Goal: Task Accomplishment & Management: Manage account settings

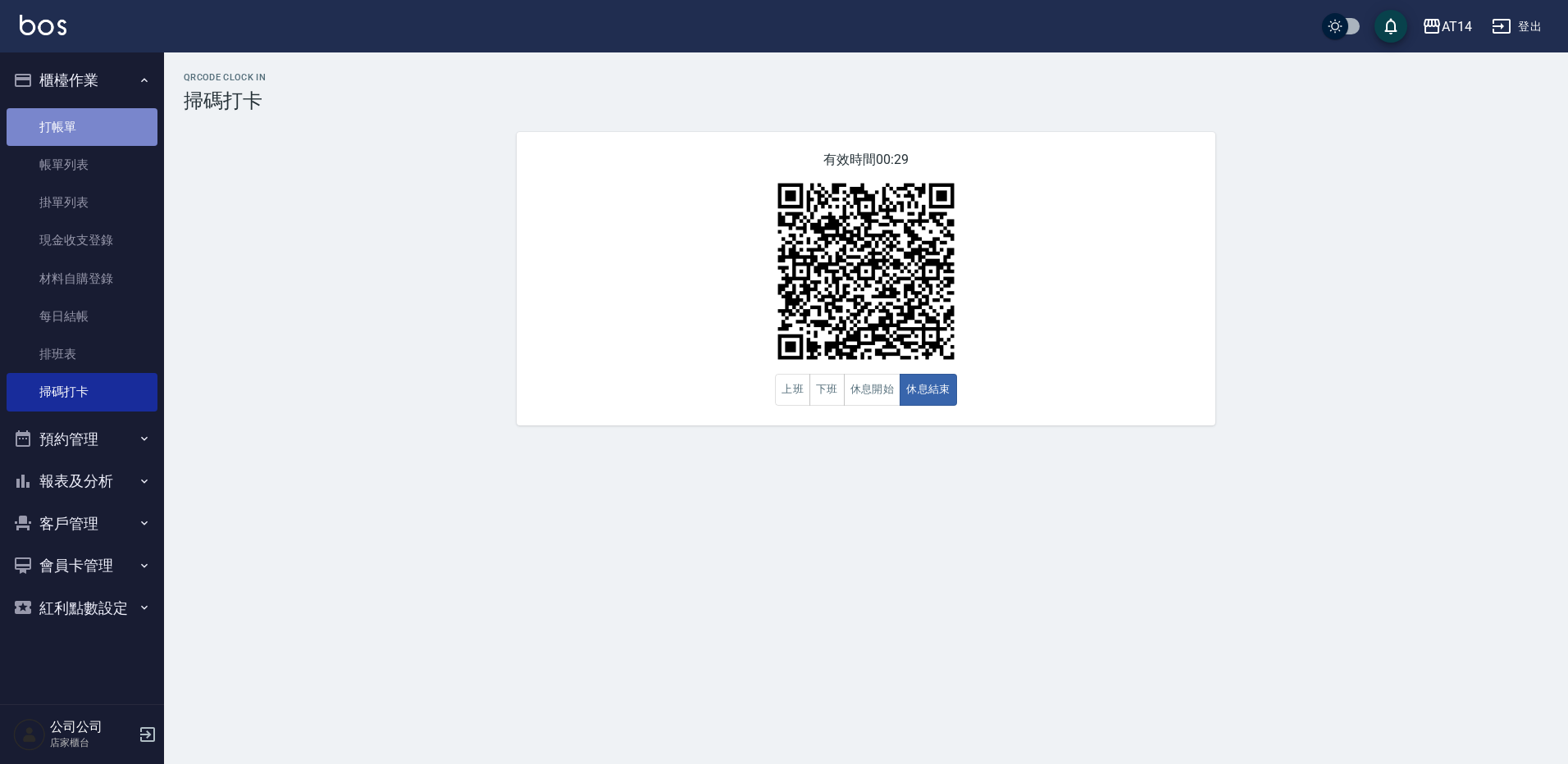
click at [107, 126] on link "打帳單" at bounding box center [81, 127] width 151 height 38
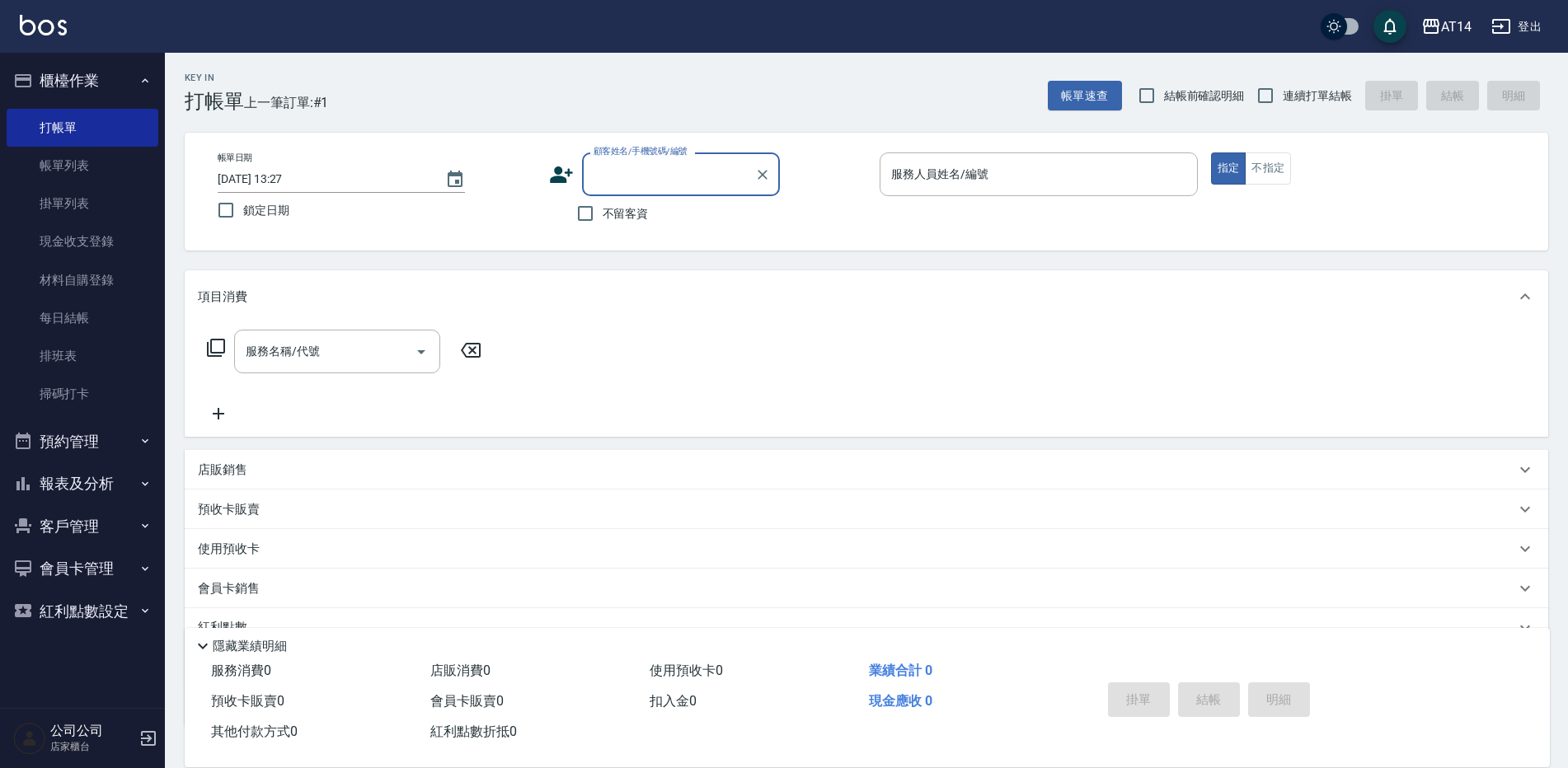
click at [116, 426] on button "預約管理" at bounding box center [82, 441] width 152 height 43
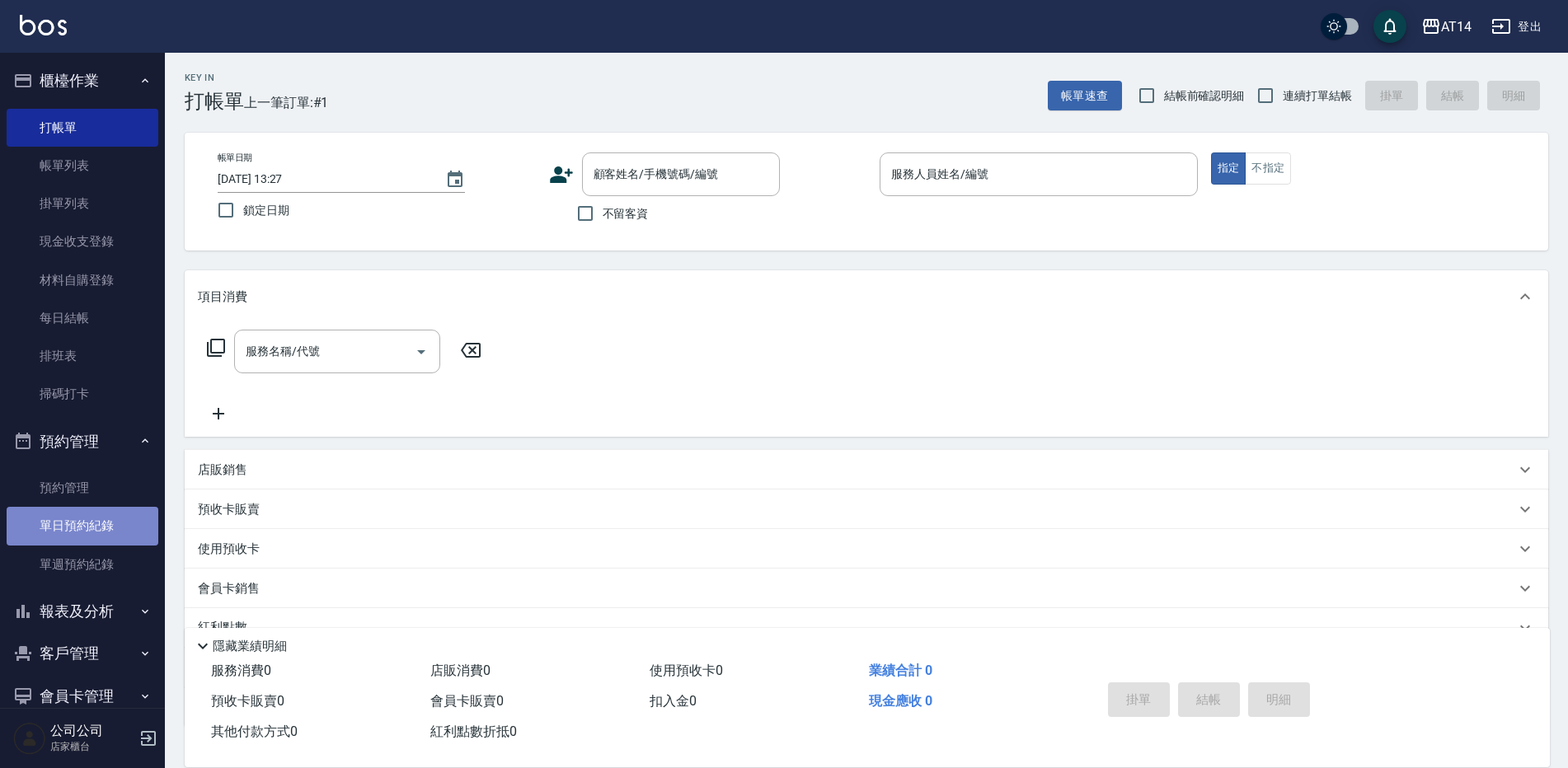
click at [132, 511] on link "單日預約紀錄" at bounding box center [82, 526] width 152 height 38
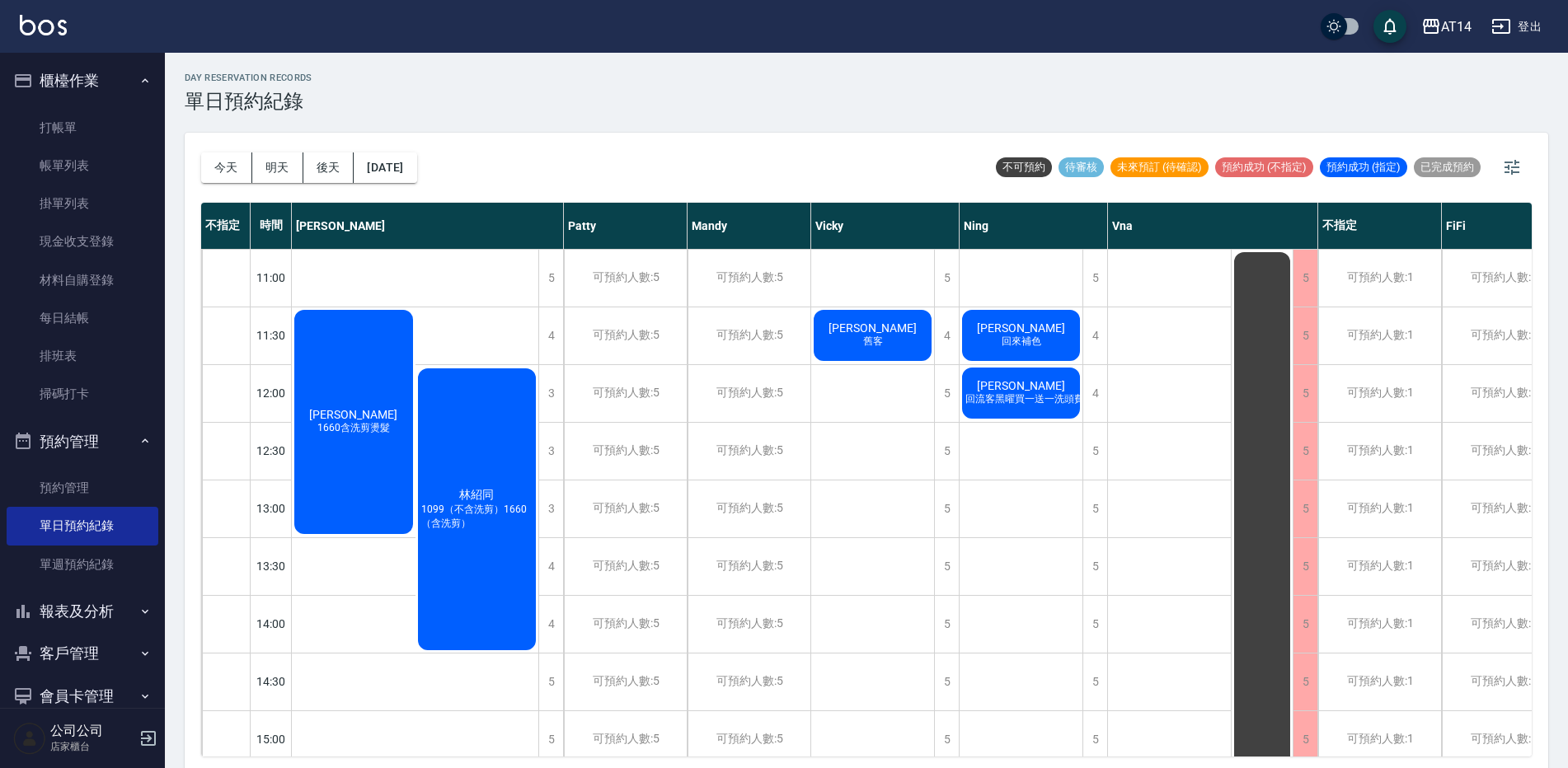
click at [1034, 332] on span "[PERSON_NAME]" at bounding box center [1020, 328] width 95 height 13
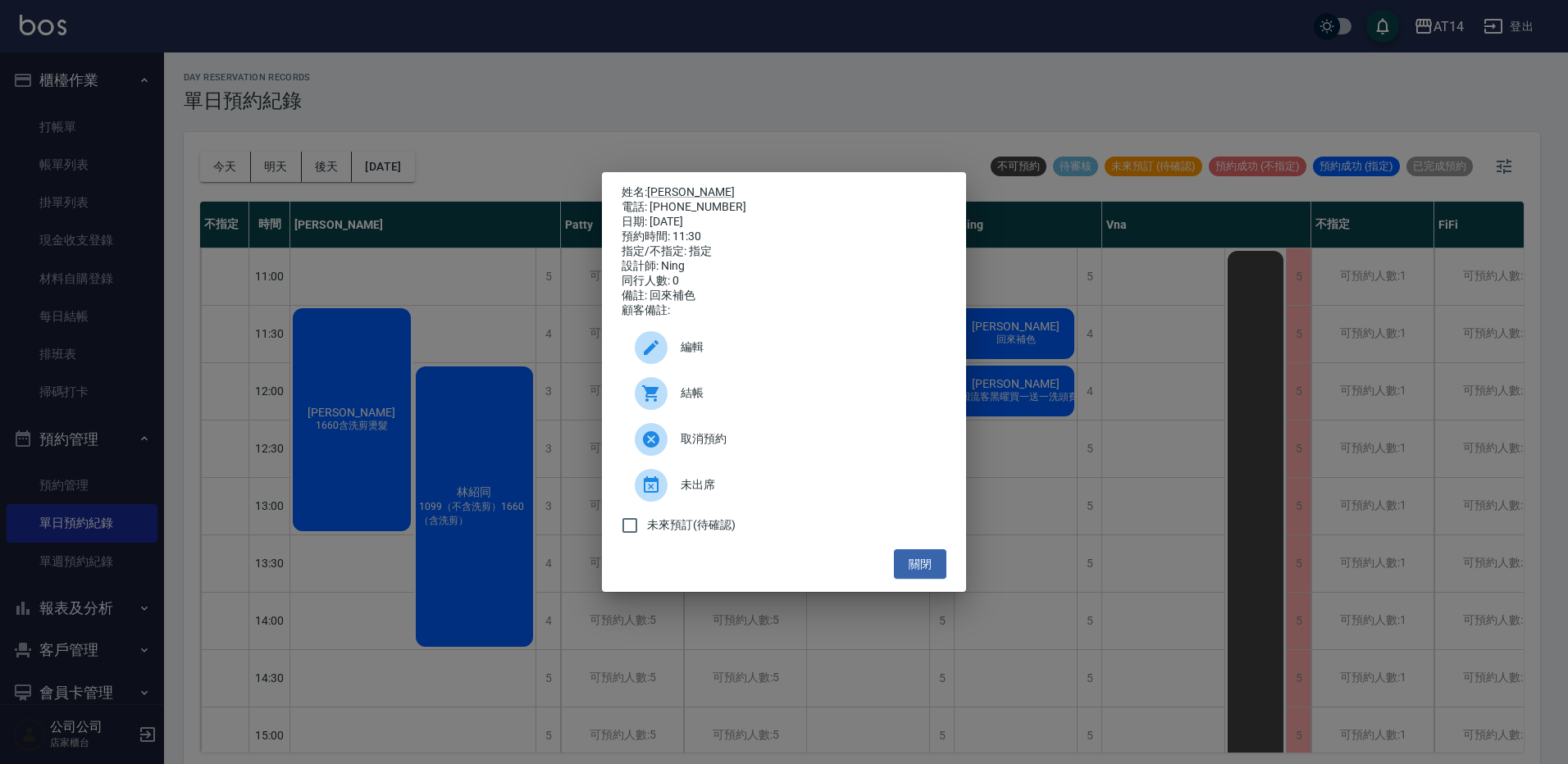
click at [773, 402] on span "結帳" at bounding box center [807, 392] width 253 height 17
click at [912, 573] on button "關閉" at bounding box center [920, 564] width 52 height 30
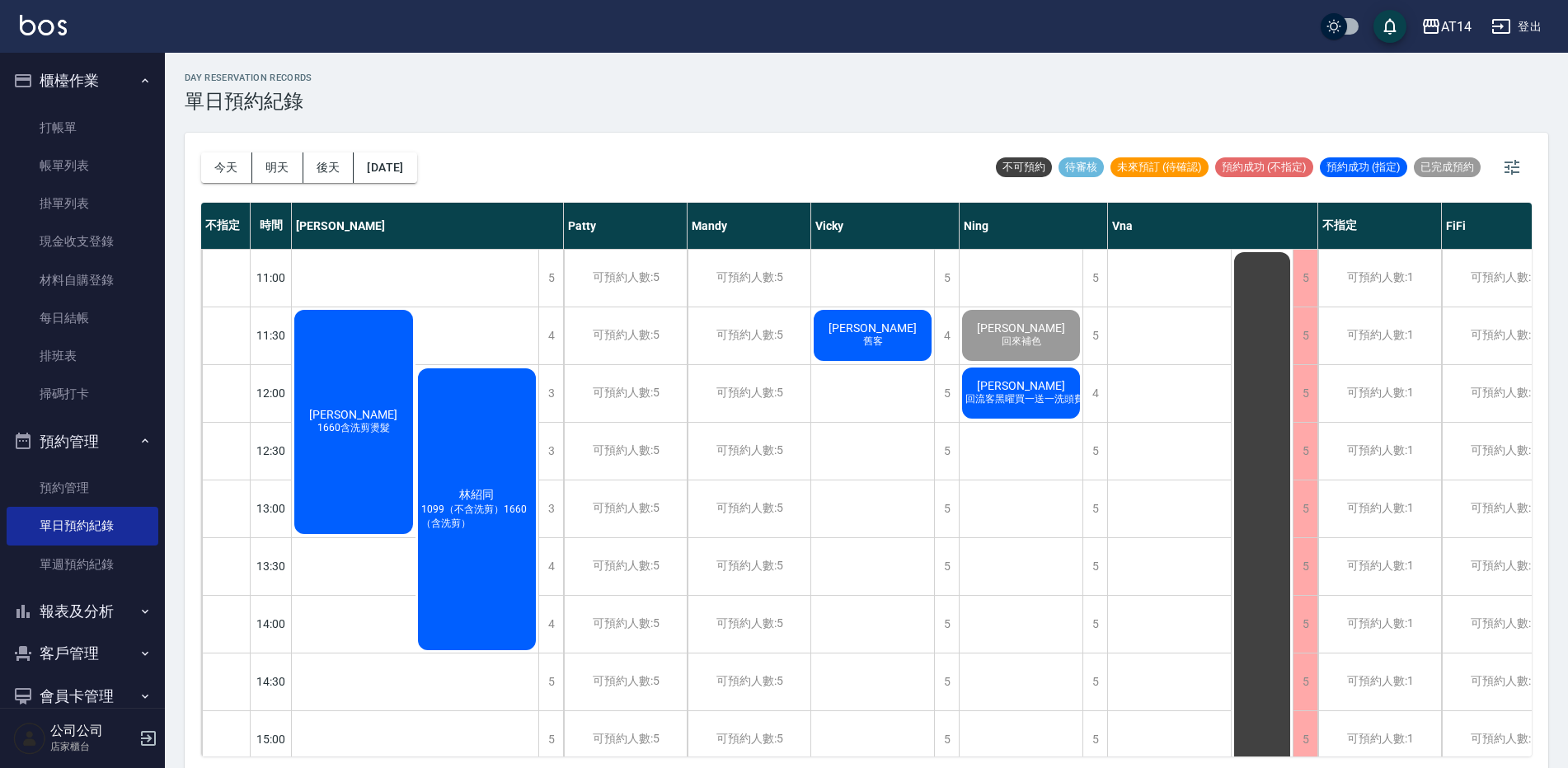
click at [1035, 406] on span "回流客黑曜買一送一洗頭費" at bounding box center [1024, 400] width 125 height 14
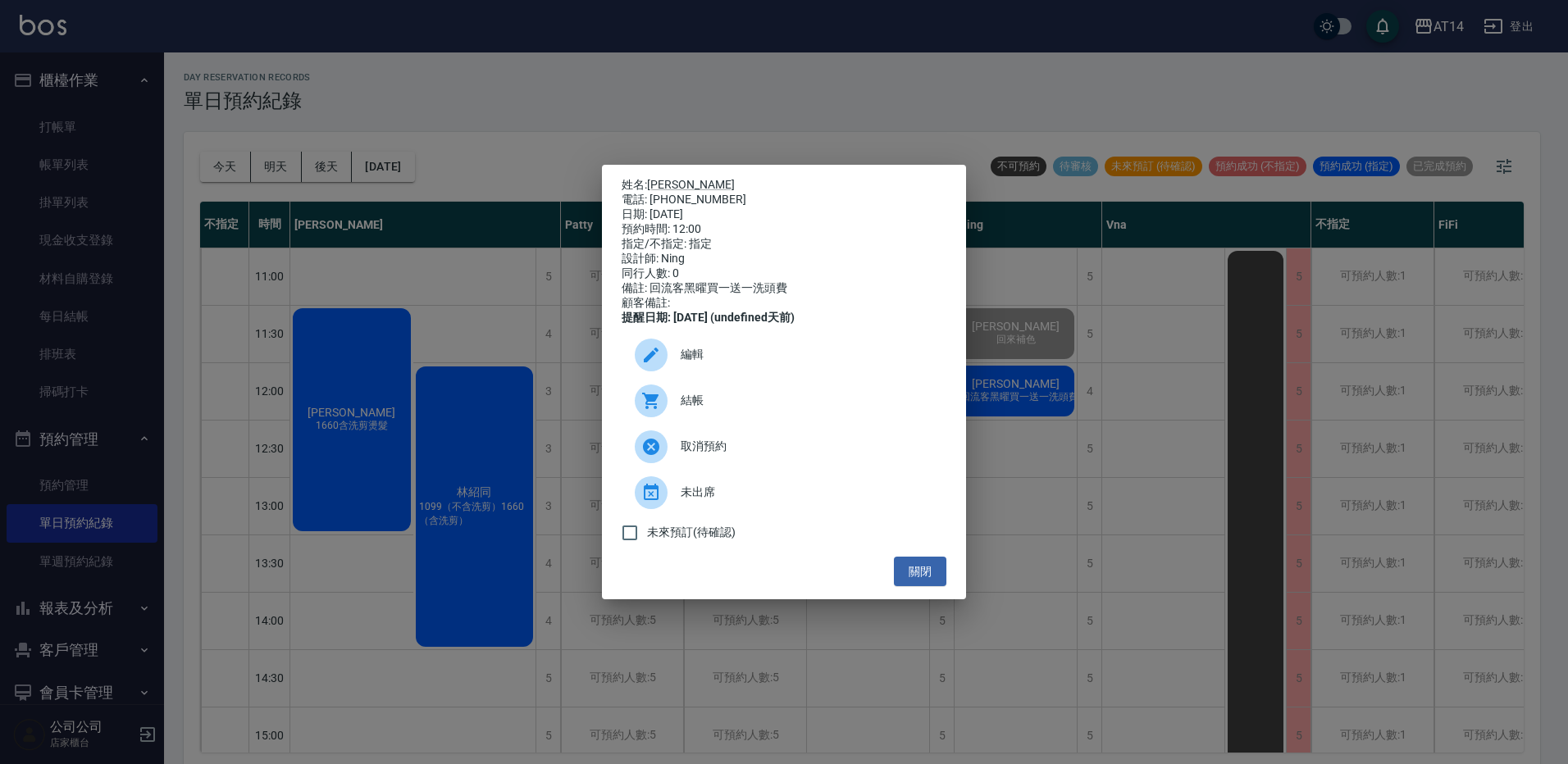
click at [755, 420] on div "結帳" at bounding box center [784, 401] width 325 height 46
click at [938, 566] on button "關閉" at bounding box center [920, 571] width 52 height 30
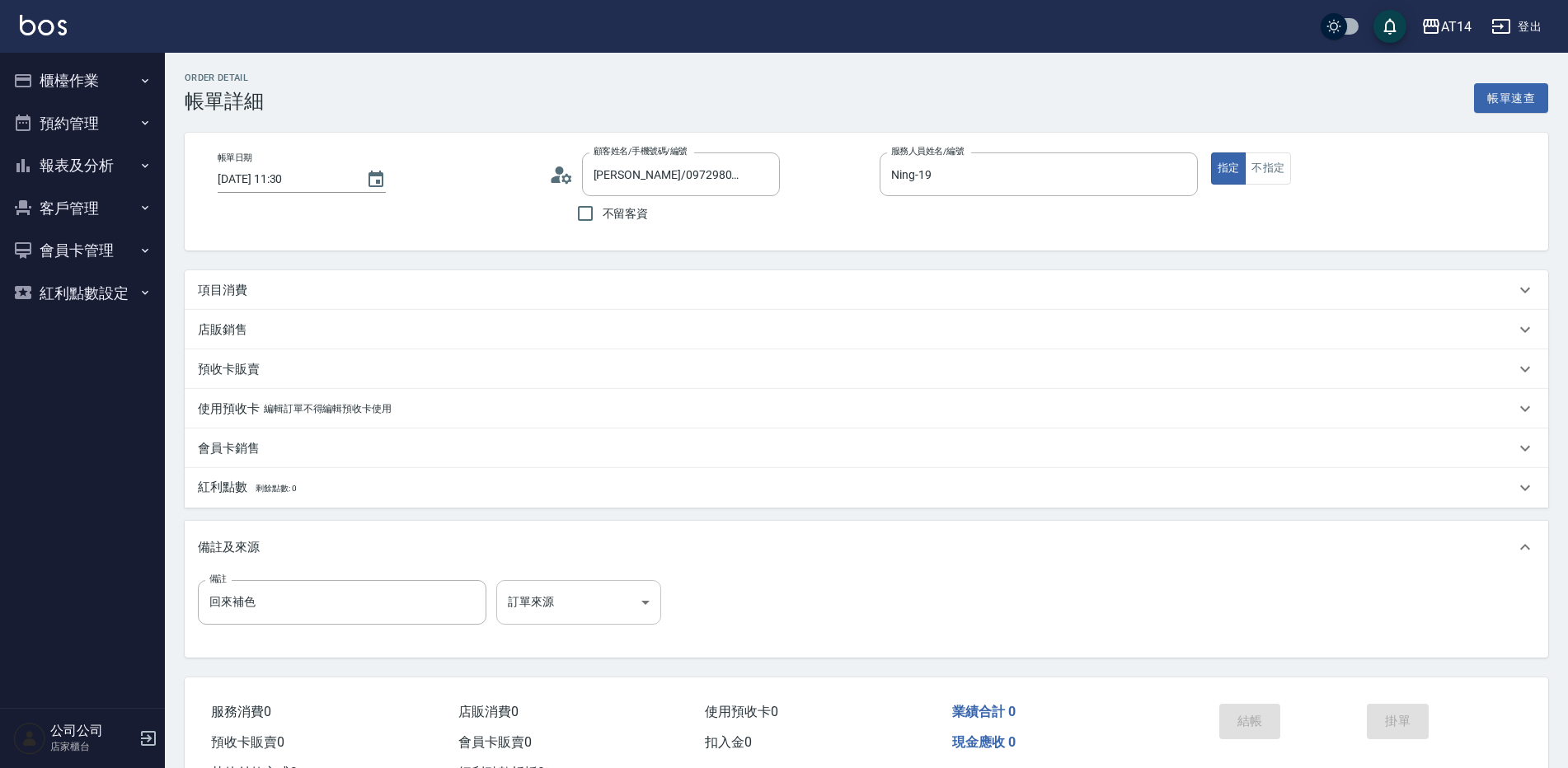
click at [582, 599] on body "AT14 登出 櫃檯作業 打帳單 帳單列表 掛單列表 現金收支登錄 材料自購登錄 每日結帳 排班表 掃碼打卡 預約管理 預約管理 單日預約紀錄 單週預約紀錄 …" at bounding box center [784, 414] width 1568 height 828
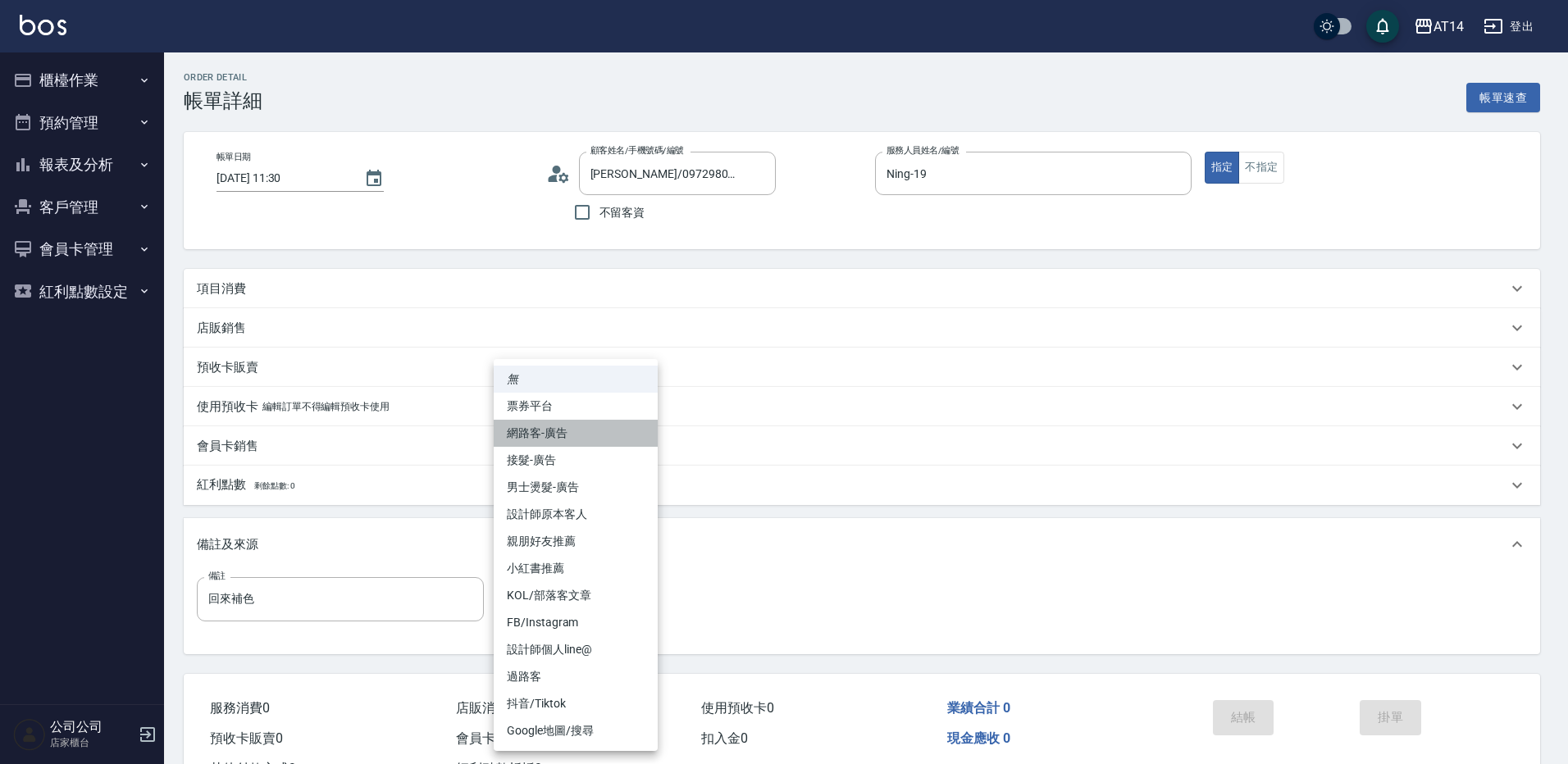
click at [570, 440] on li "網路客-廣告" at bounding box center [576, 433] width 164 height 27
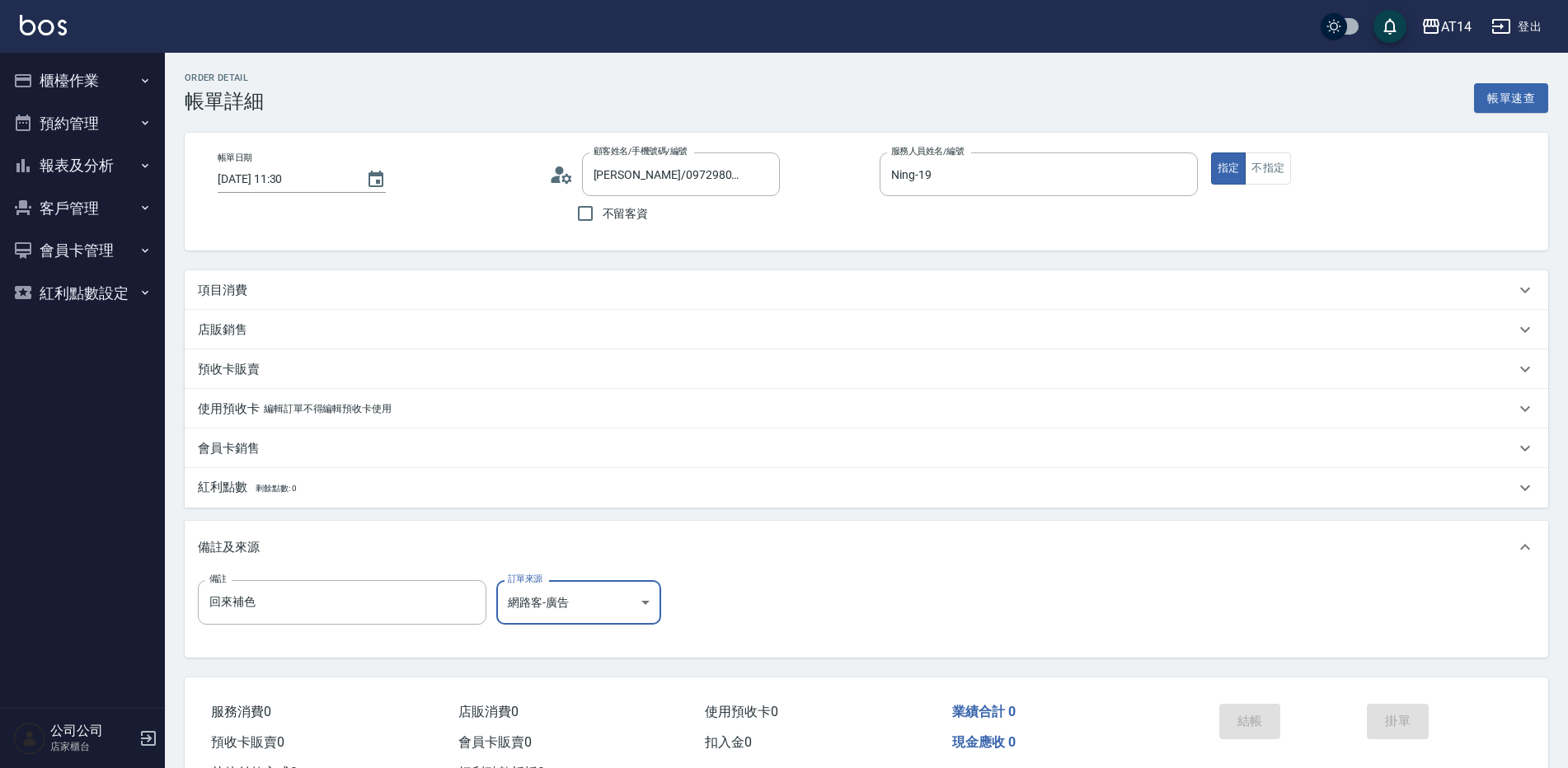
click at [309, 289] on div "項目消費" at bounding box center [857, 290] width 1318 height 17
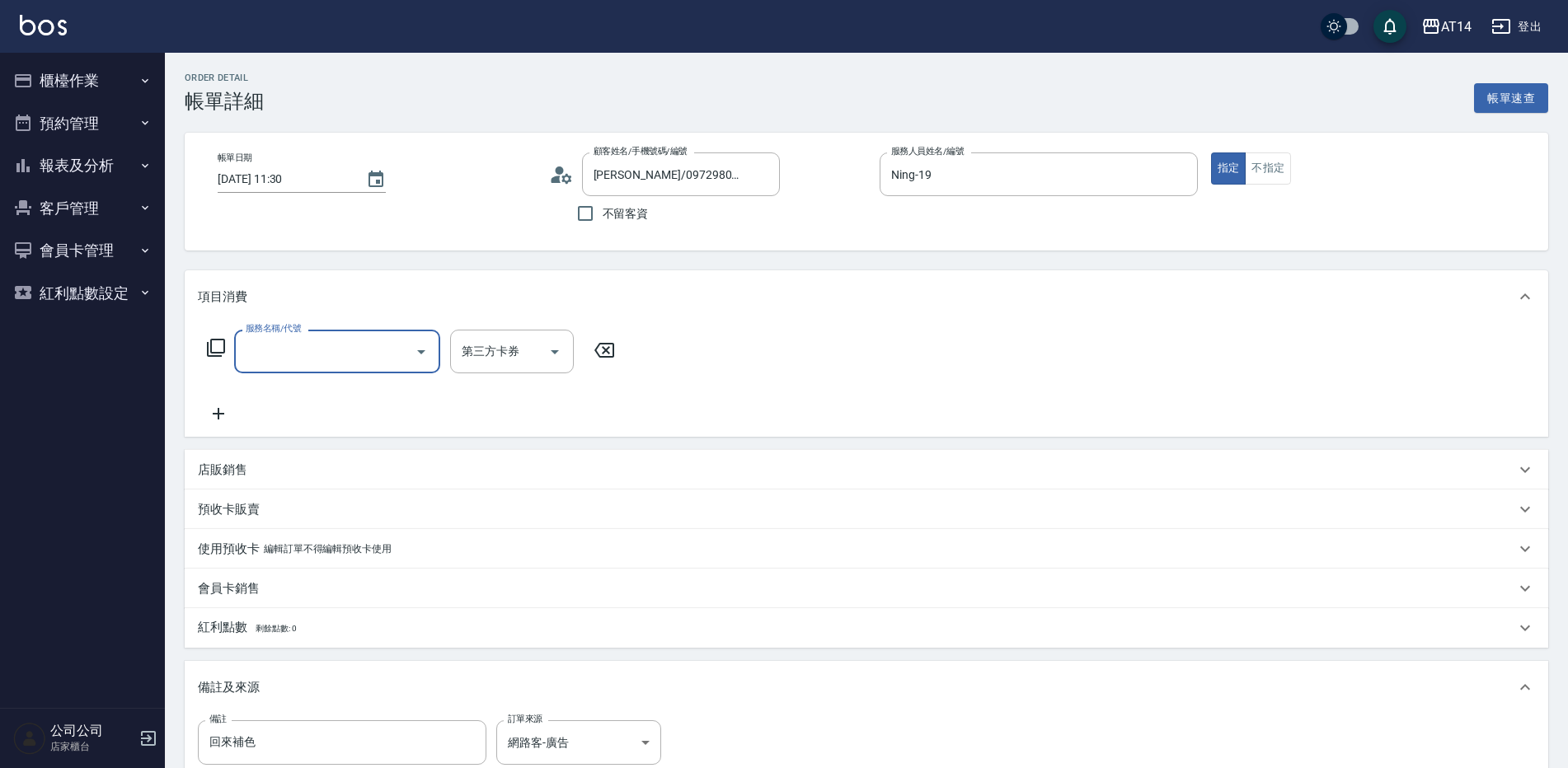
click at [290, 362] on input "服務名稱/代號" at bounding box center [325, 352] width 167 height 28
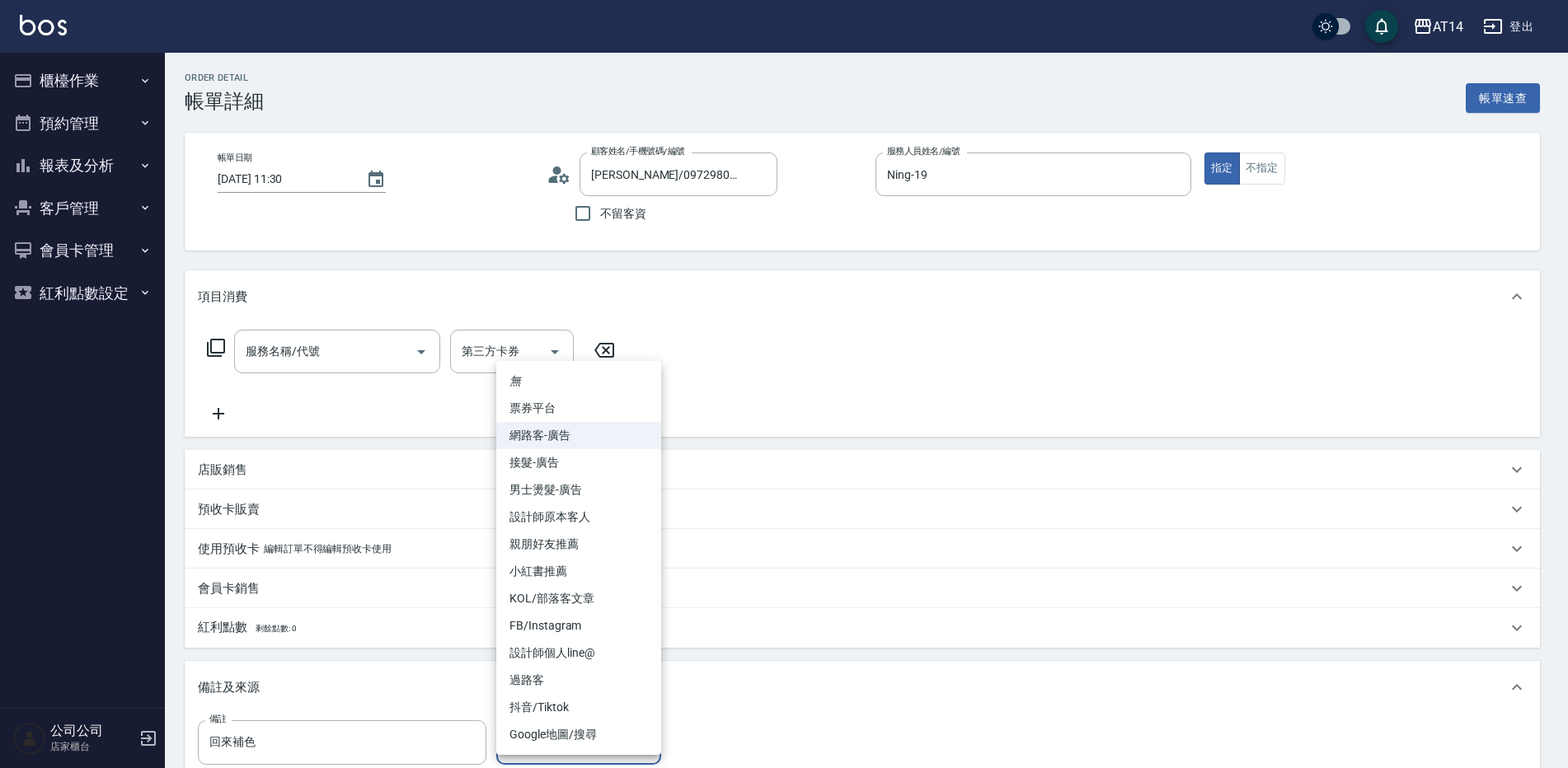
click at [591, 731] on body "AT14 登出 櫃檯作業 打帳單 帳單列表 掛單列表 現金收支登錄 材料自購登錄 每日結帳 排班表 掃碼打卡 預約管理 預約管理 單日預約紀錄 單週預約紀錄 …" at bounding box center [784, 484] width 1568 height 969
click at [556, 520] on li "設計師原本客人" at bounding box center [579, 517] width 165 height 28
type input "設計師原本客人"
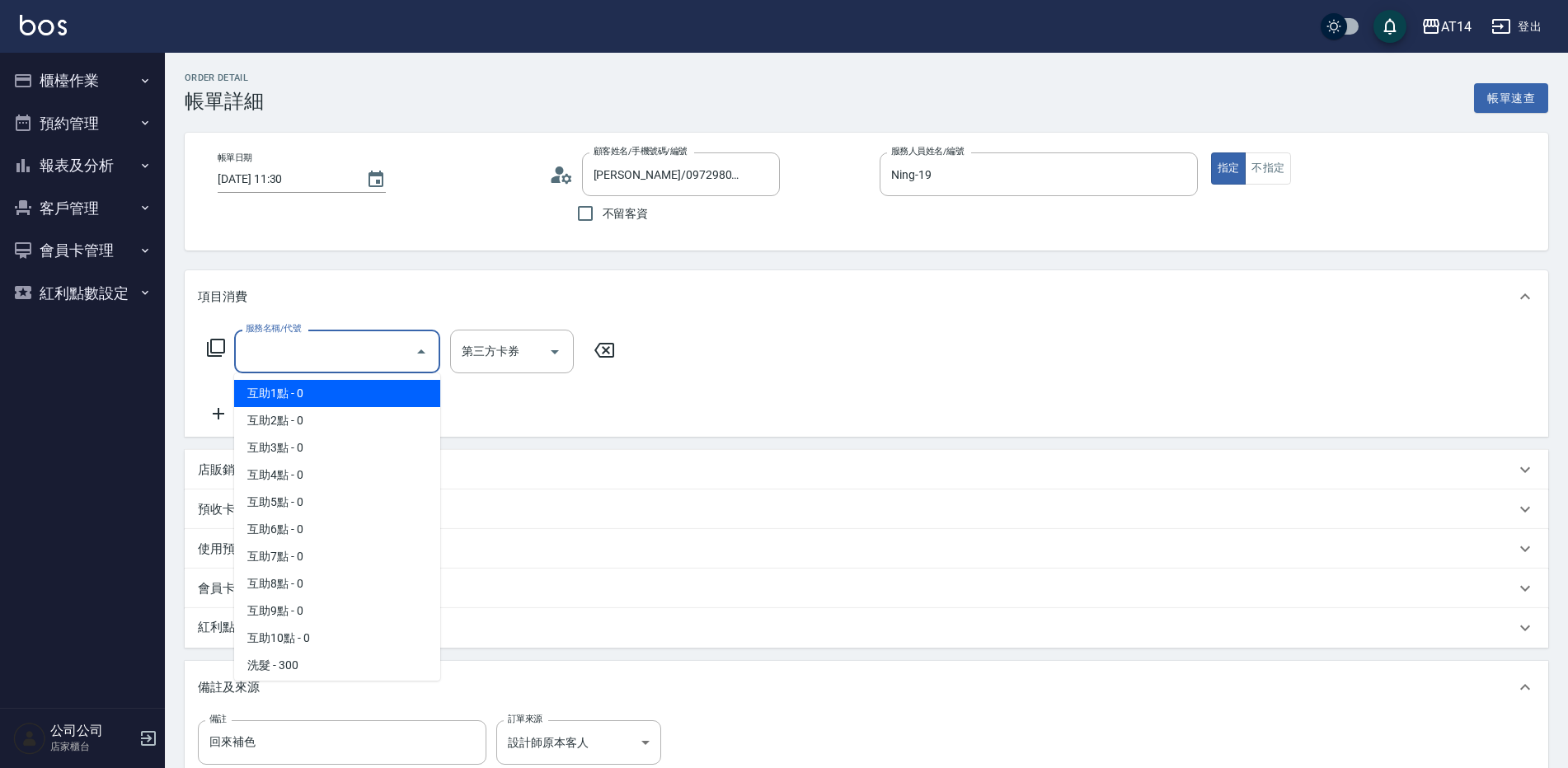
click at [295, 360] on input "服務名稱/代號" at bounding box center [325, 352] width 167 height 28
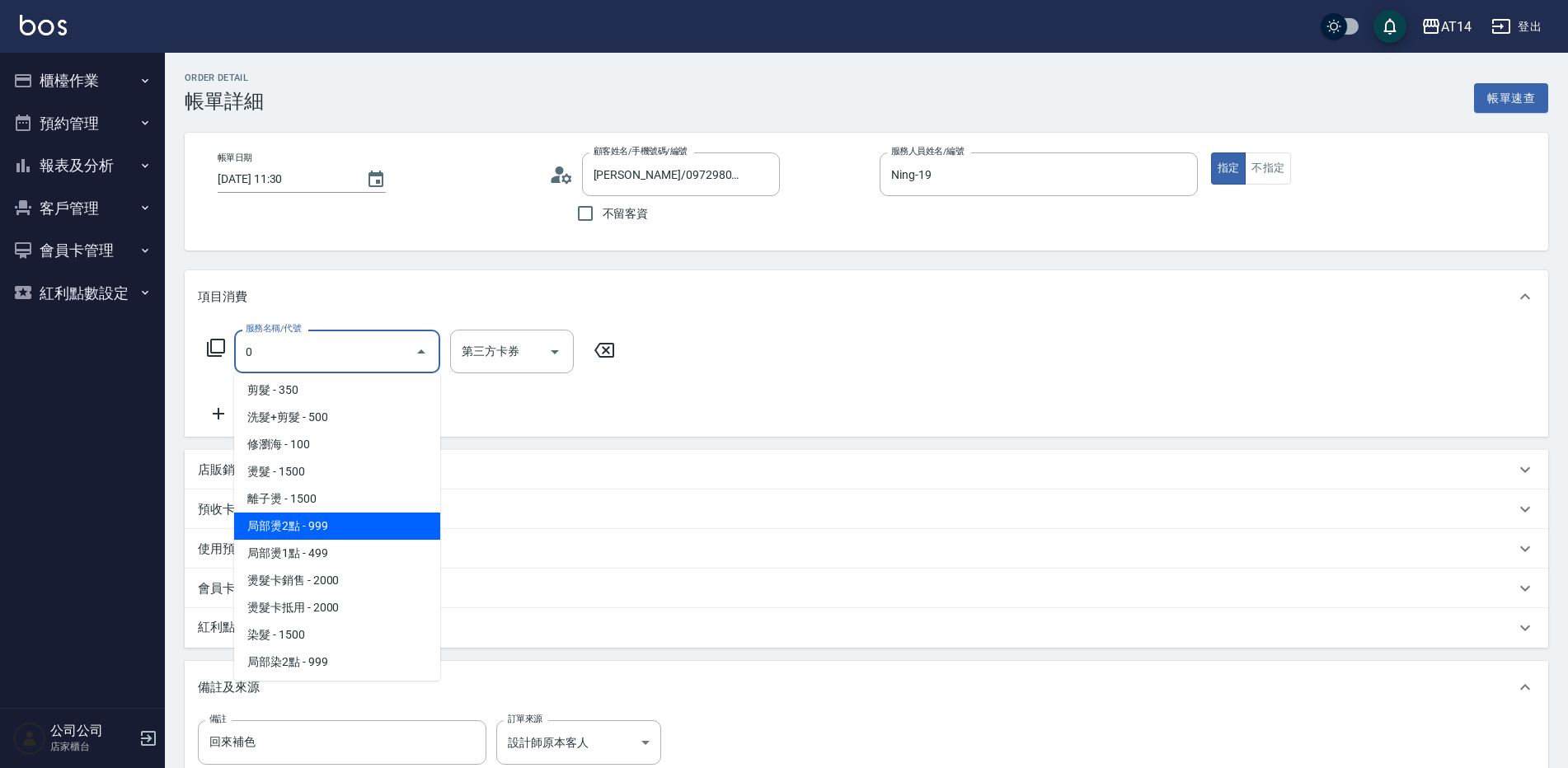
scroll to position [6, 0]
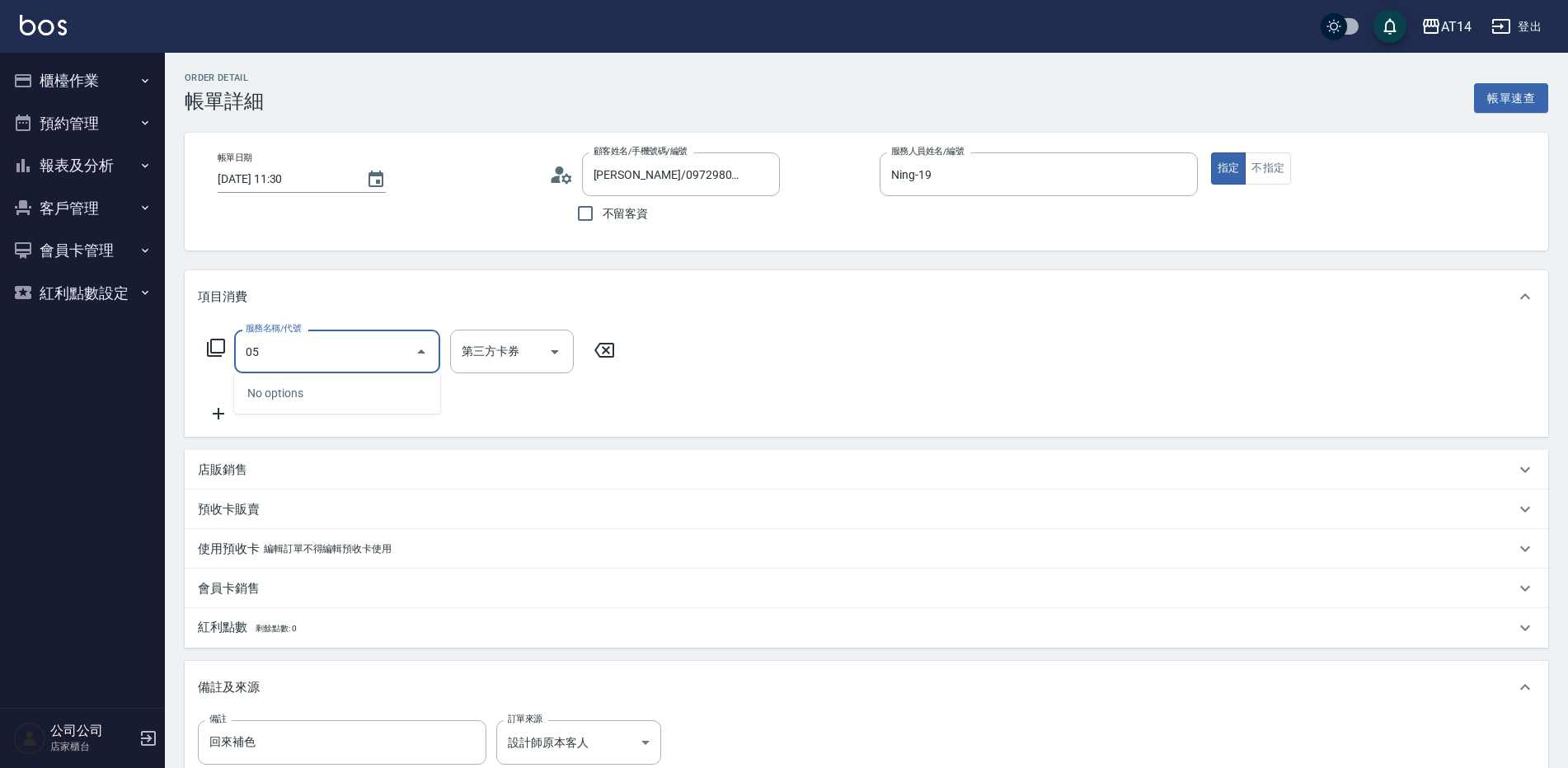
type input "051"
type input "2"
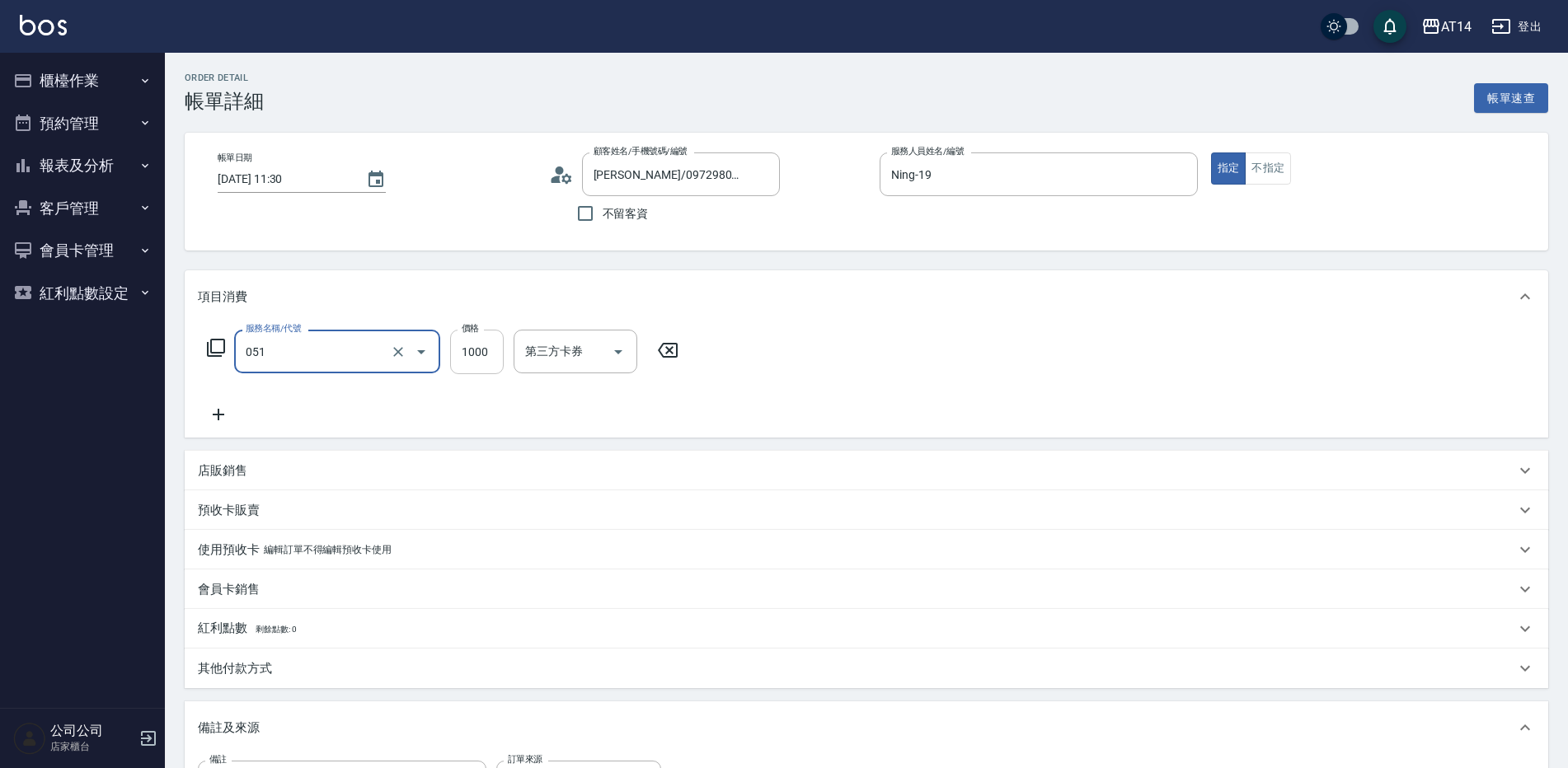
type input "護髮(051)"
click at [478, 351] on input "1000" at bounding box center [477, 352] width 53 height 44
type input "3"
type input "0"
type input "350"
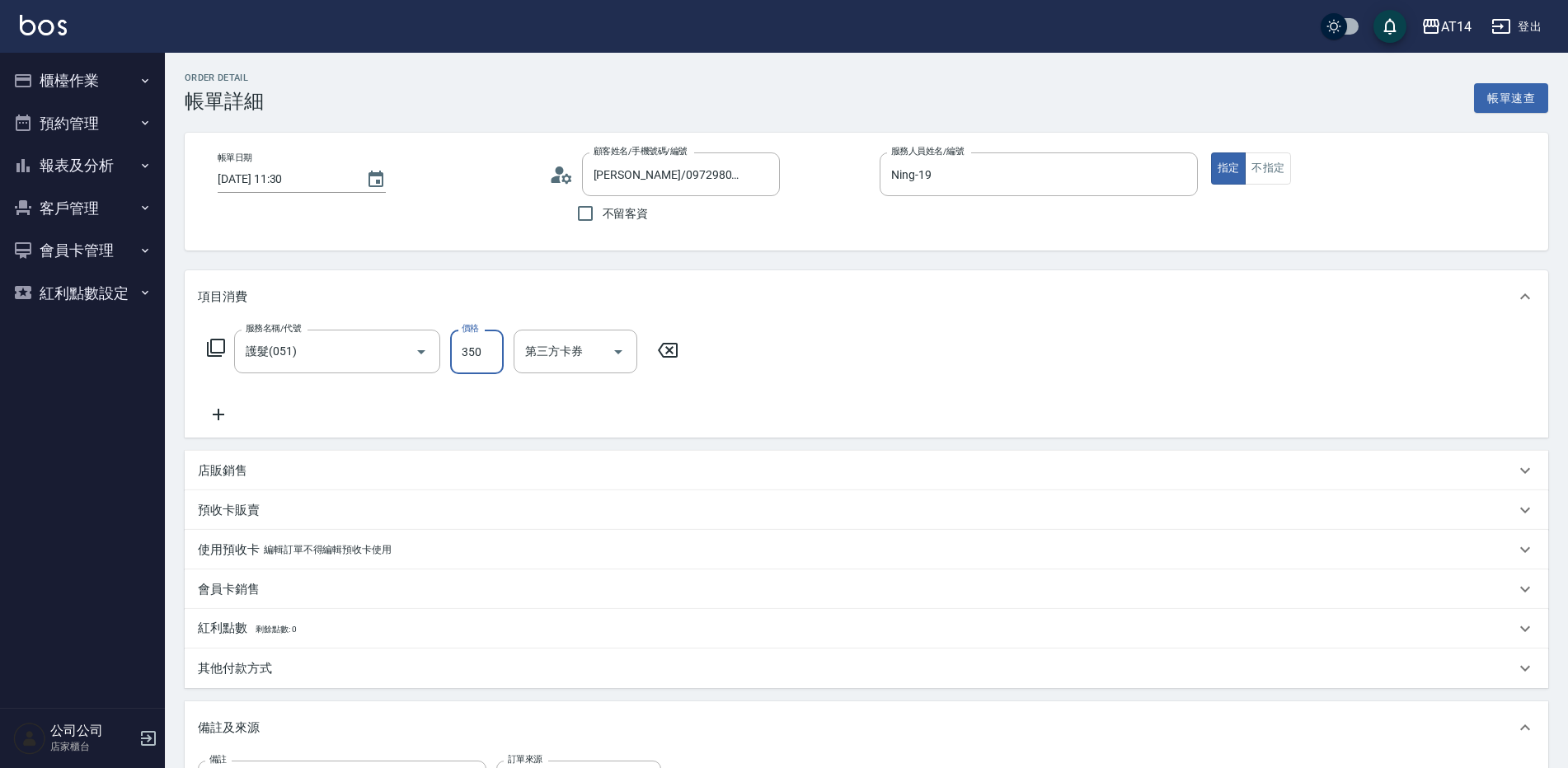
type input "1"
type input "3500"
type input "7"
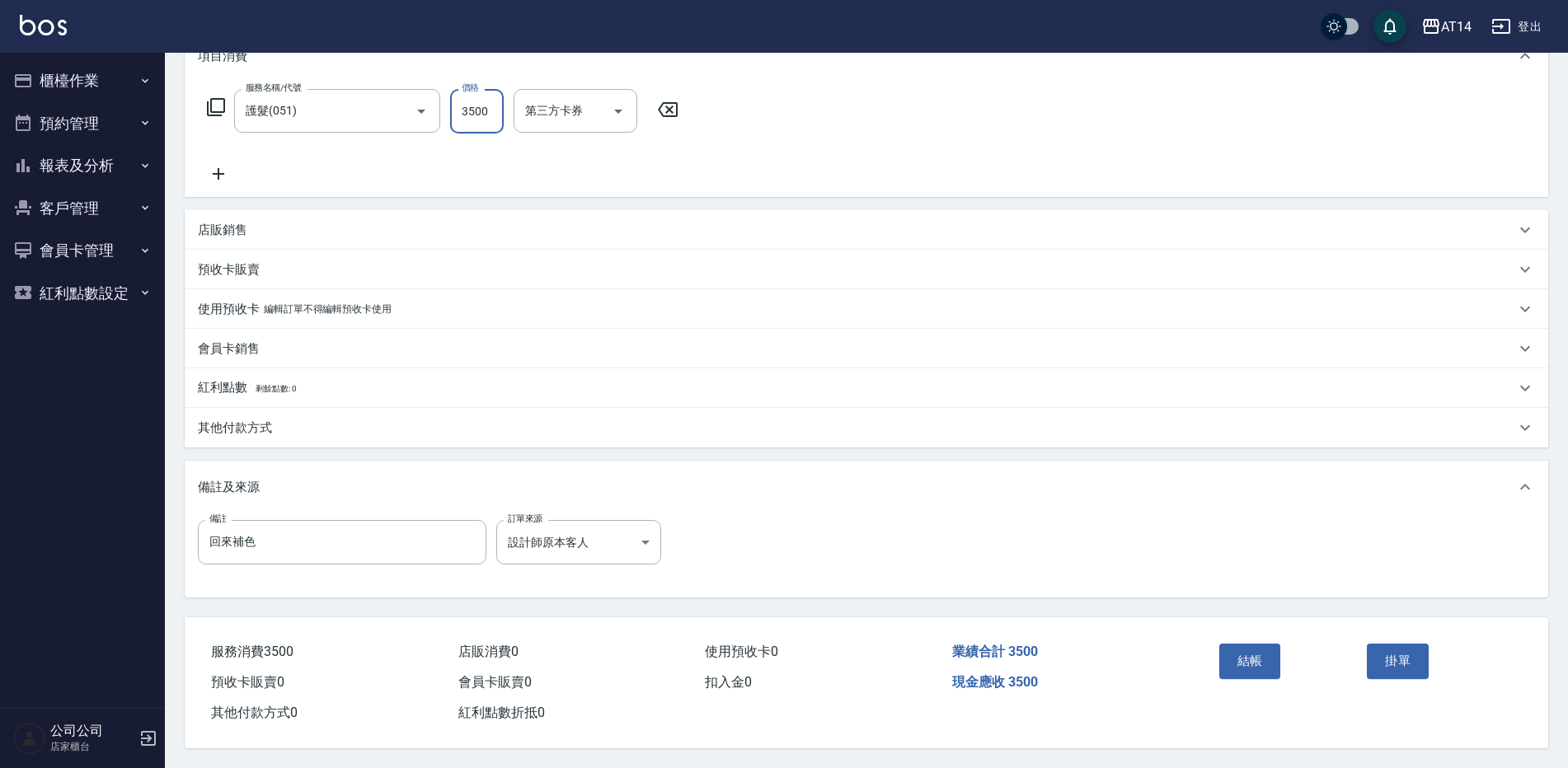
type input "3500"
click at [256, 424] on p "其他付款方式" at bounding box center [235, 428] width 75 height 17
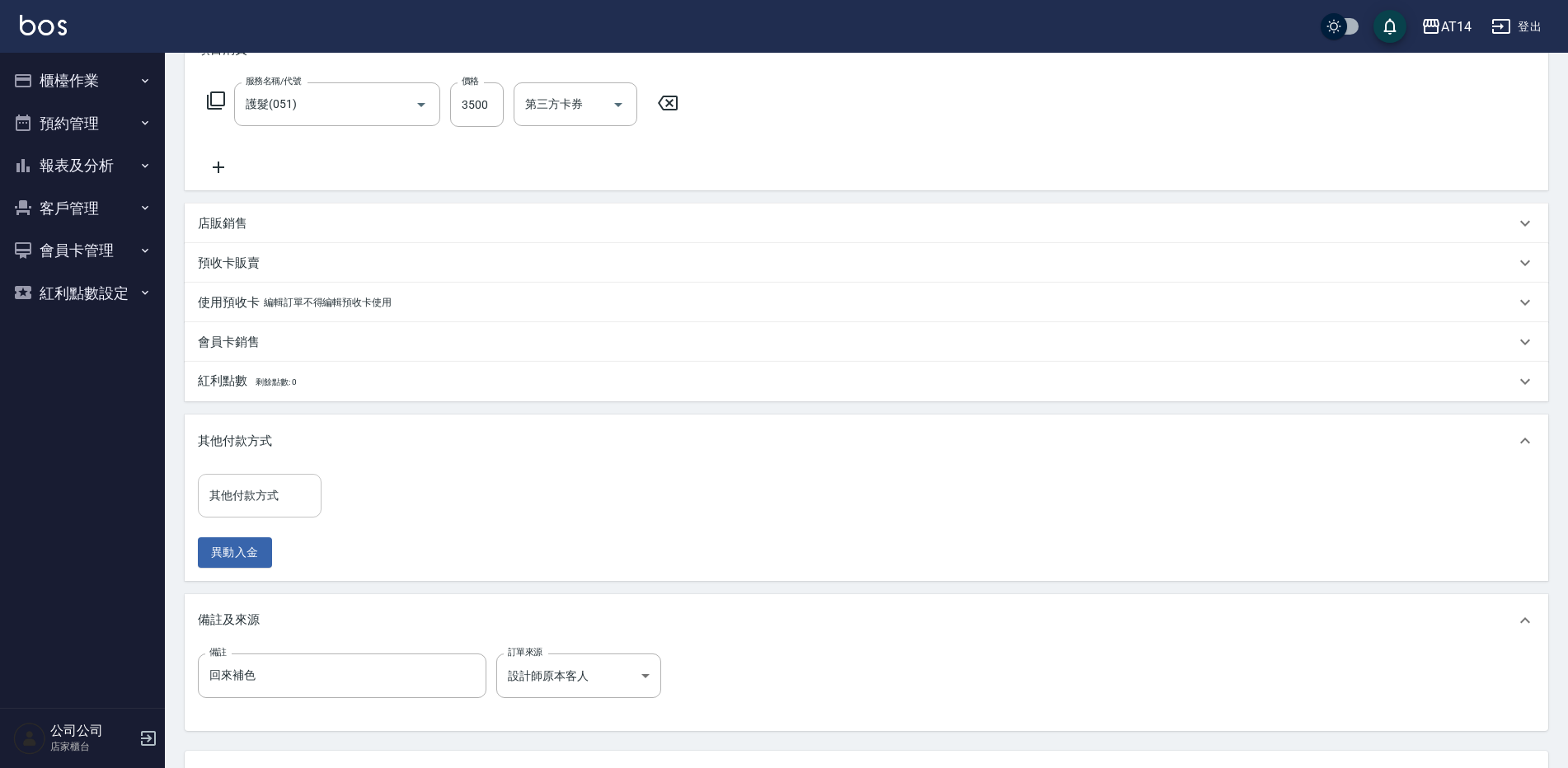
click at [260, 497] on div "其他付款方式 其他付款方式" at bounding box center [259, 495] width 123 height 44
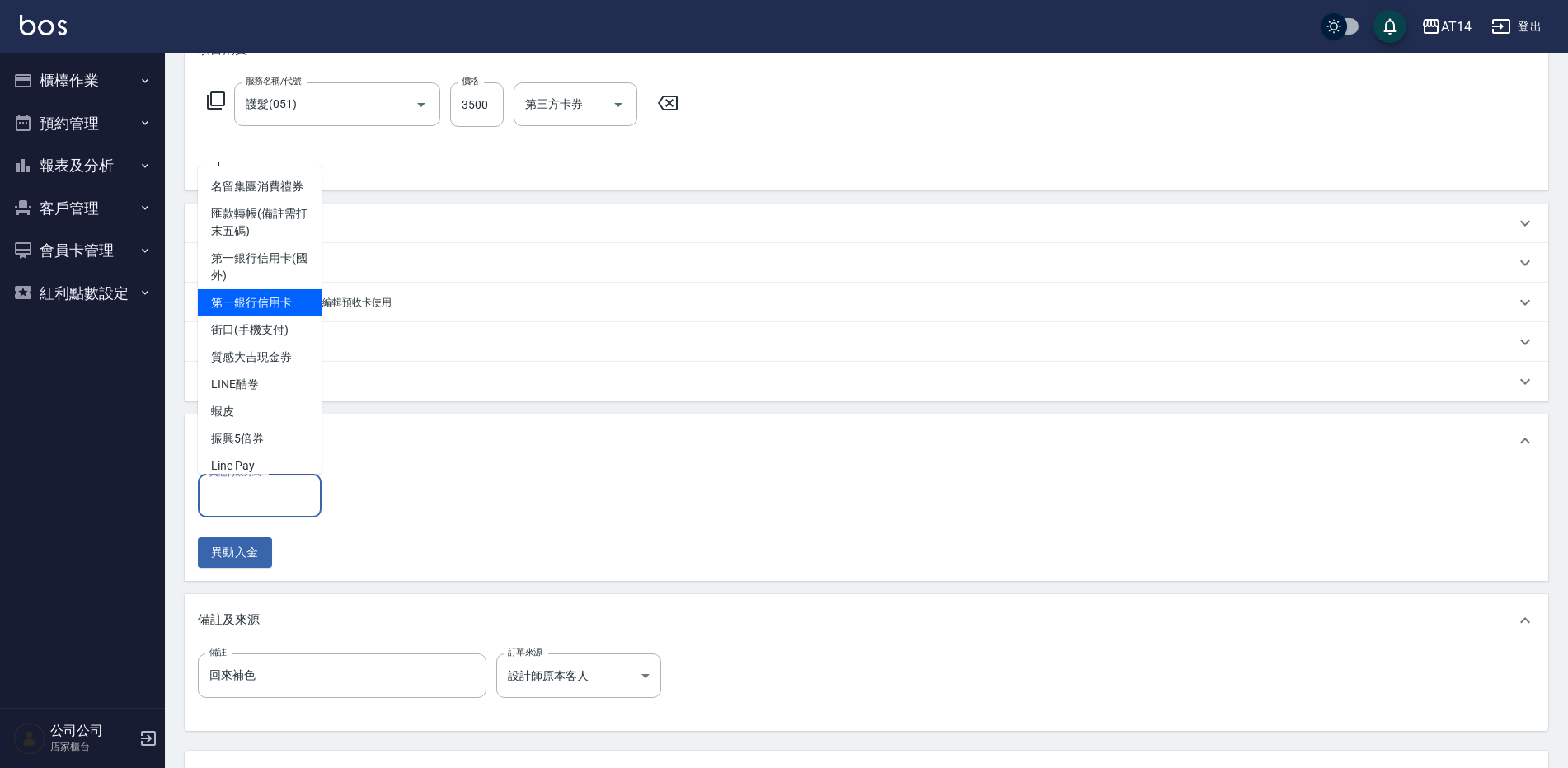
click at [281, 316] on span "第一銀行信用卡" at bounding box center [259, 303] width 123 height 28
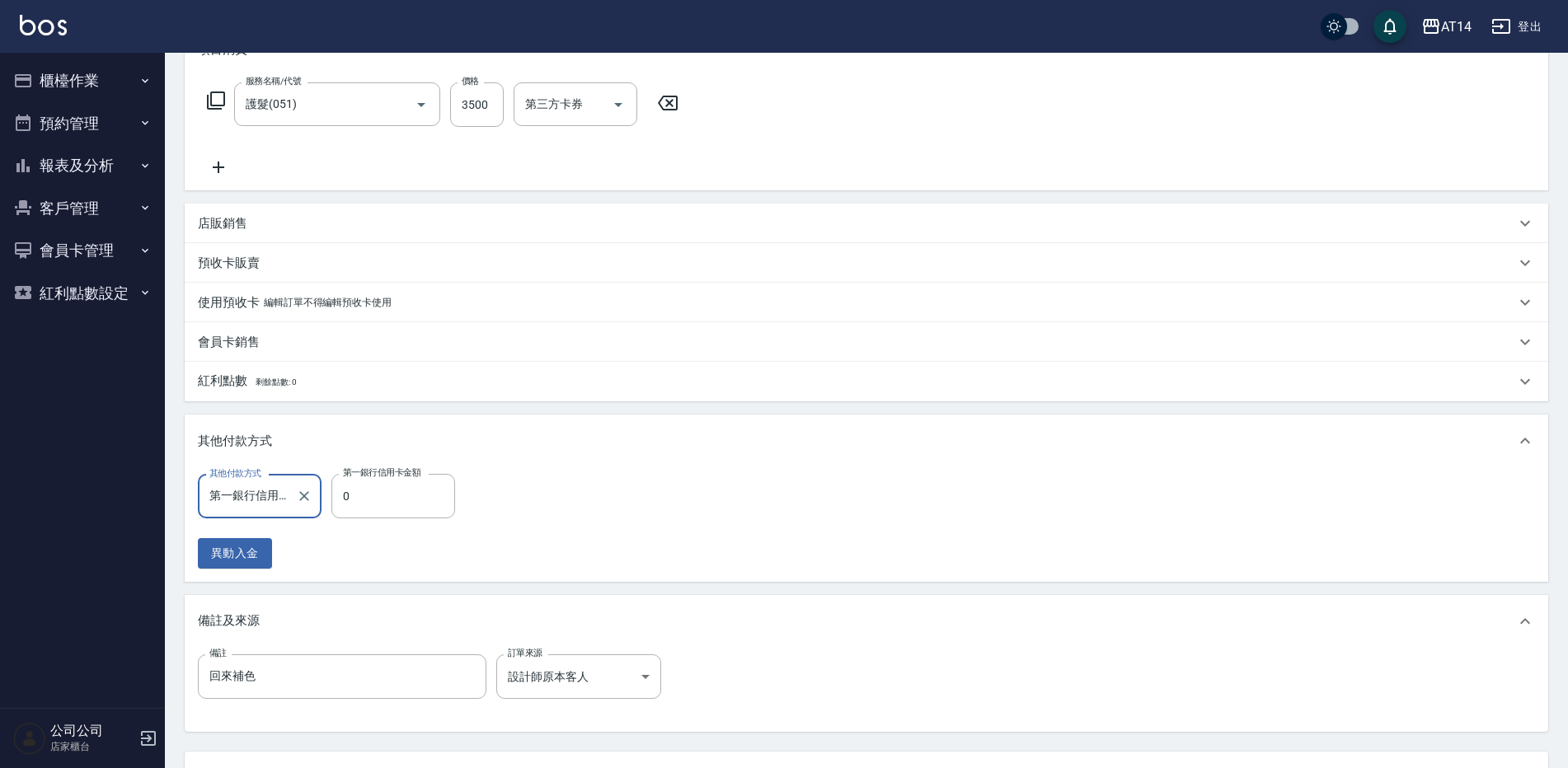
scroll to position [0, 10]
type input "第一銀行信用卡"
click at [400, 492] on input "0" at bounding box center [392, 496] width 123 height 44
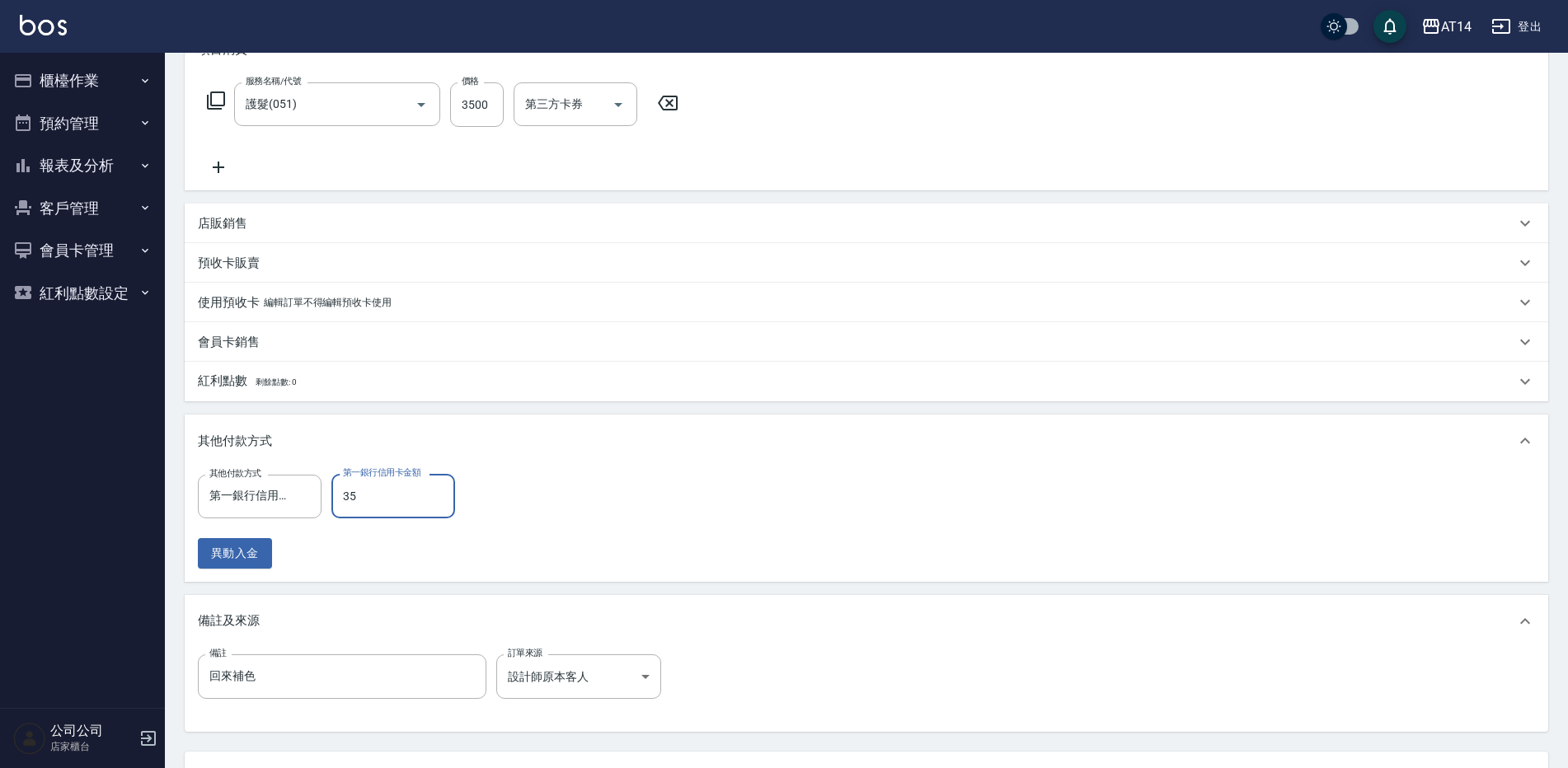
type input "350"
type input "6"
type input "3500"
type input "0"
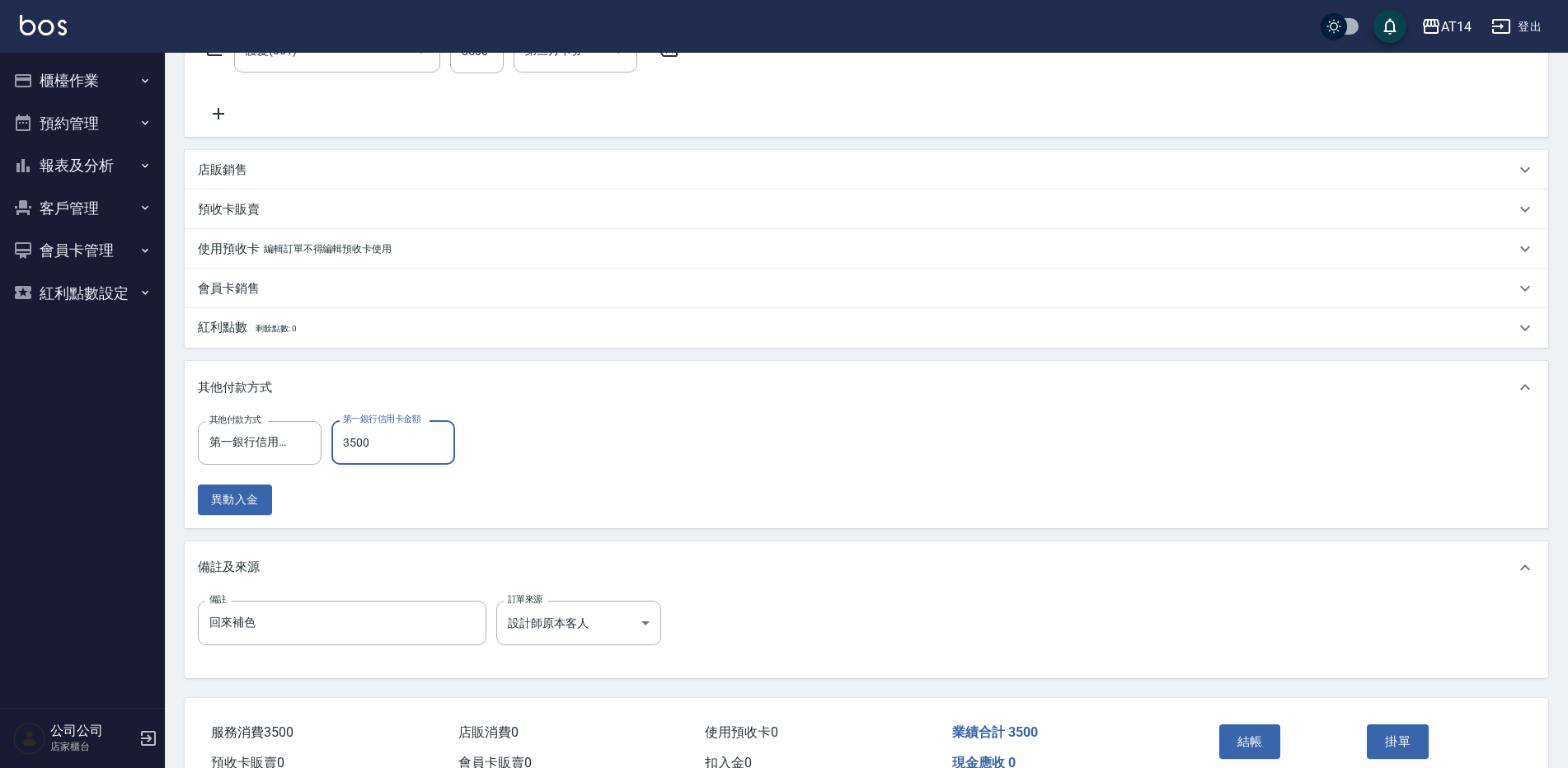
scroll to position [329, 0]
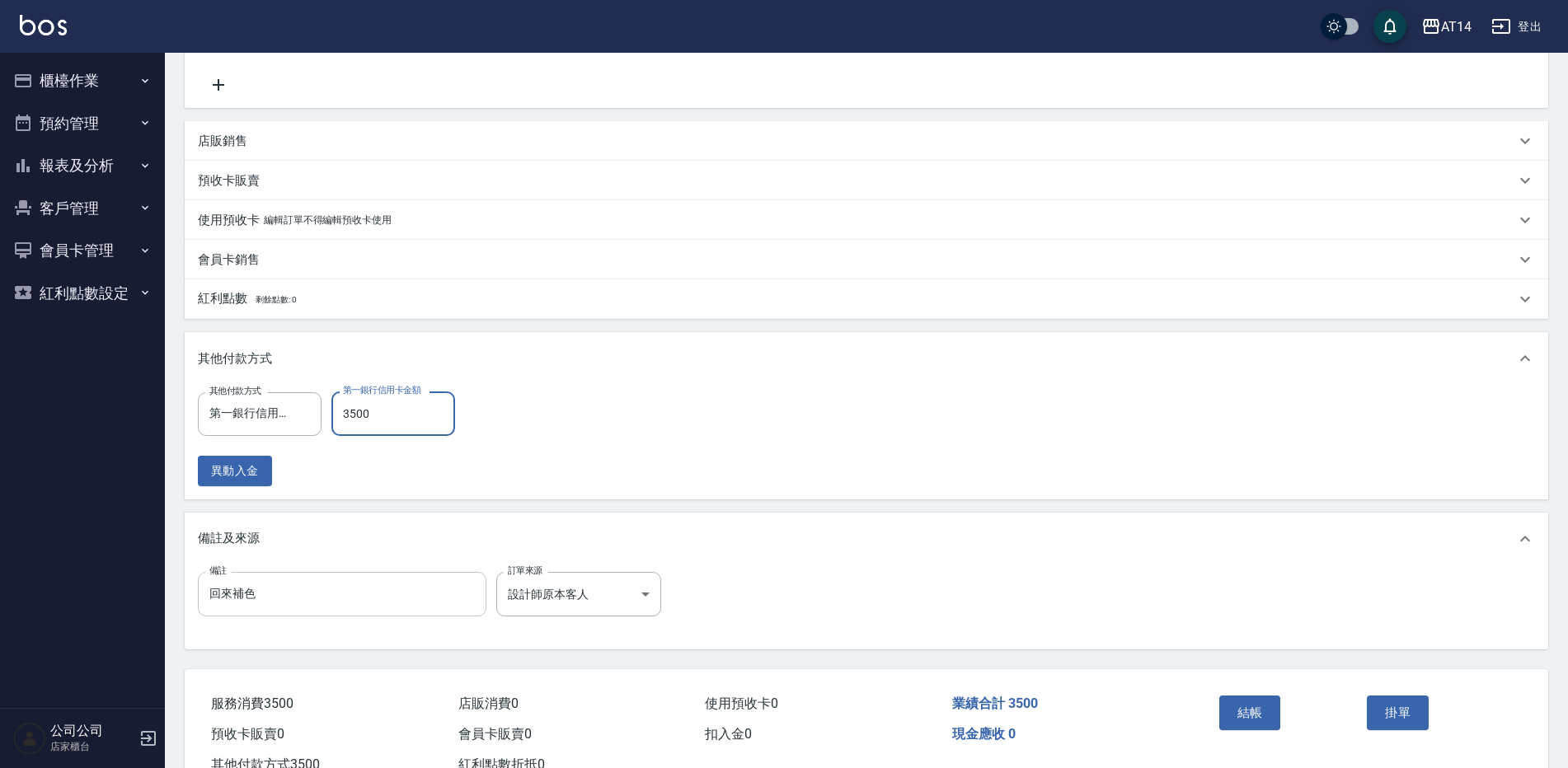
type input "3500"
drag, startPoint x: 366, startPoint y: 599, endPoint x: 121, endPoint y: 622, distance: 246.1
click at [121, 622] on div "AT14 登出 櫃檯作業 打帳單 帳單列表 掛單列表 現金收支登錄 材料自購登錄 每日結帳 排班表 掃碼打卡 預約管理 預約管理 單日預約紀錄 單週預約紀錄 …" at bounding box center [784, 245] width 1568 height 1150
click at [283, 586] on input "備註" at bounding box center [342, 594] width 289 height 44
click at [1237, 706] on button "結帳" at bounding box center [1250, 713] width 62 height 35
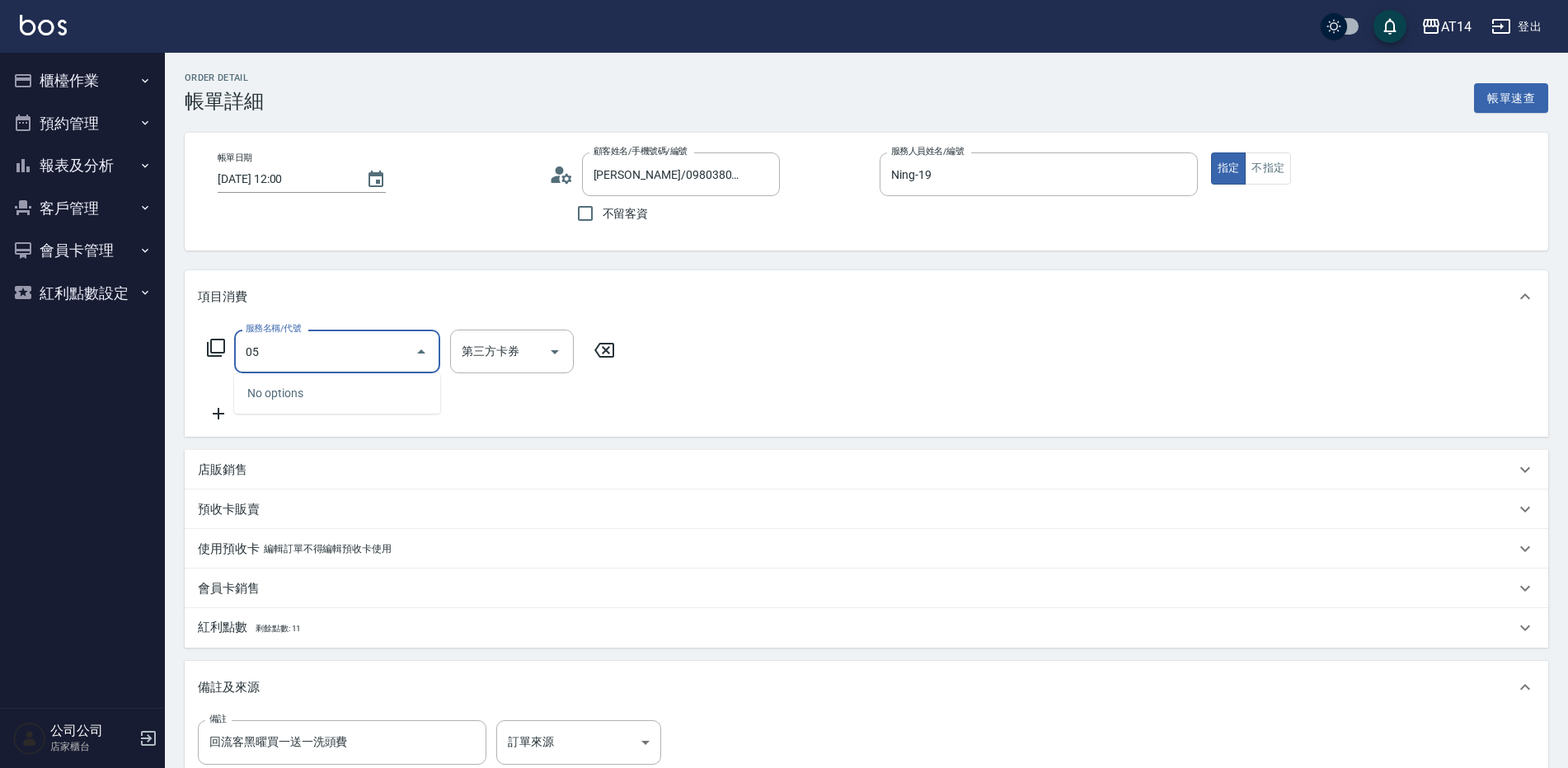
type input "051"
type input "2"
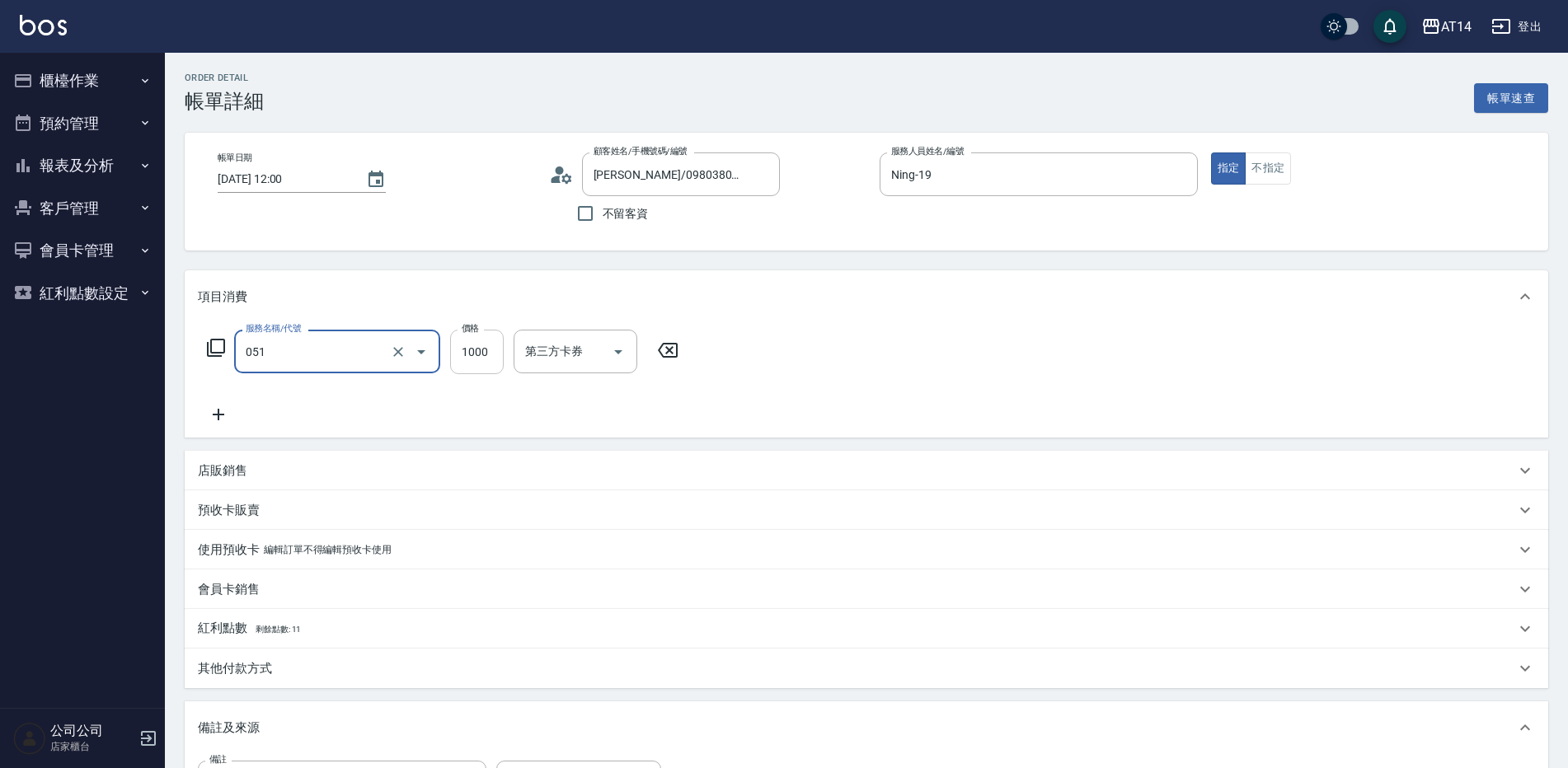
type input "護髮(051)"
click at [477, 350] on input "1000" at bounding box center [477, 352] width 53 height 44
type input "3"
type input "0"
type input "350"
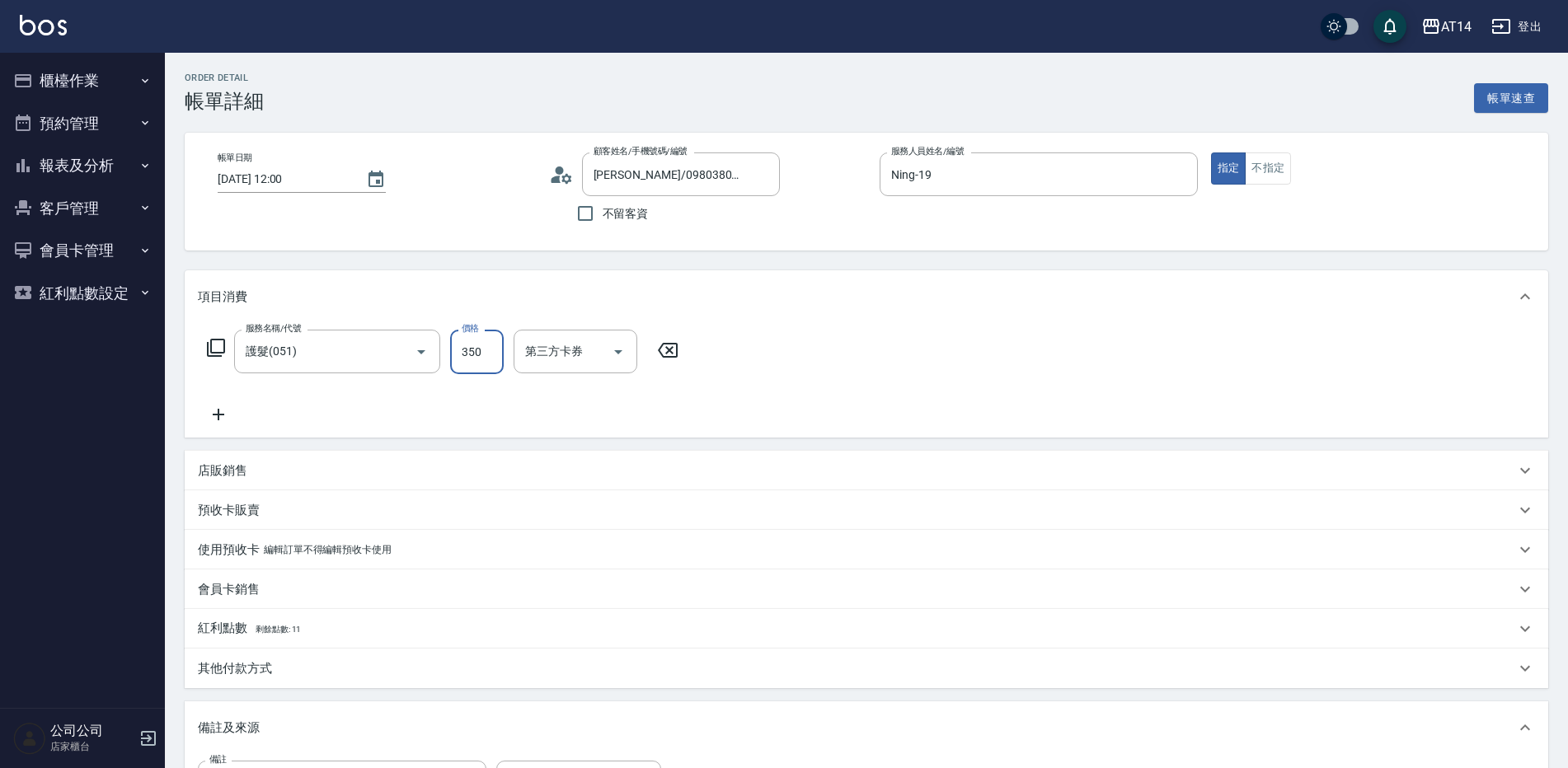
type input "1"
type input "3500"
type input "7"
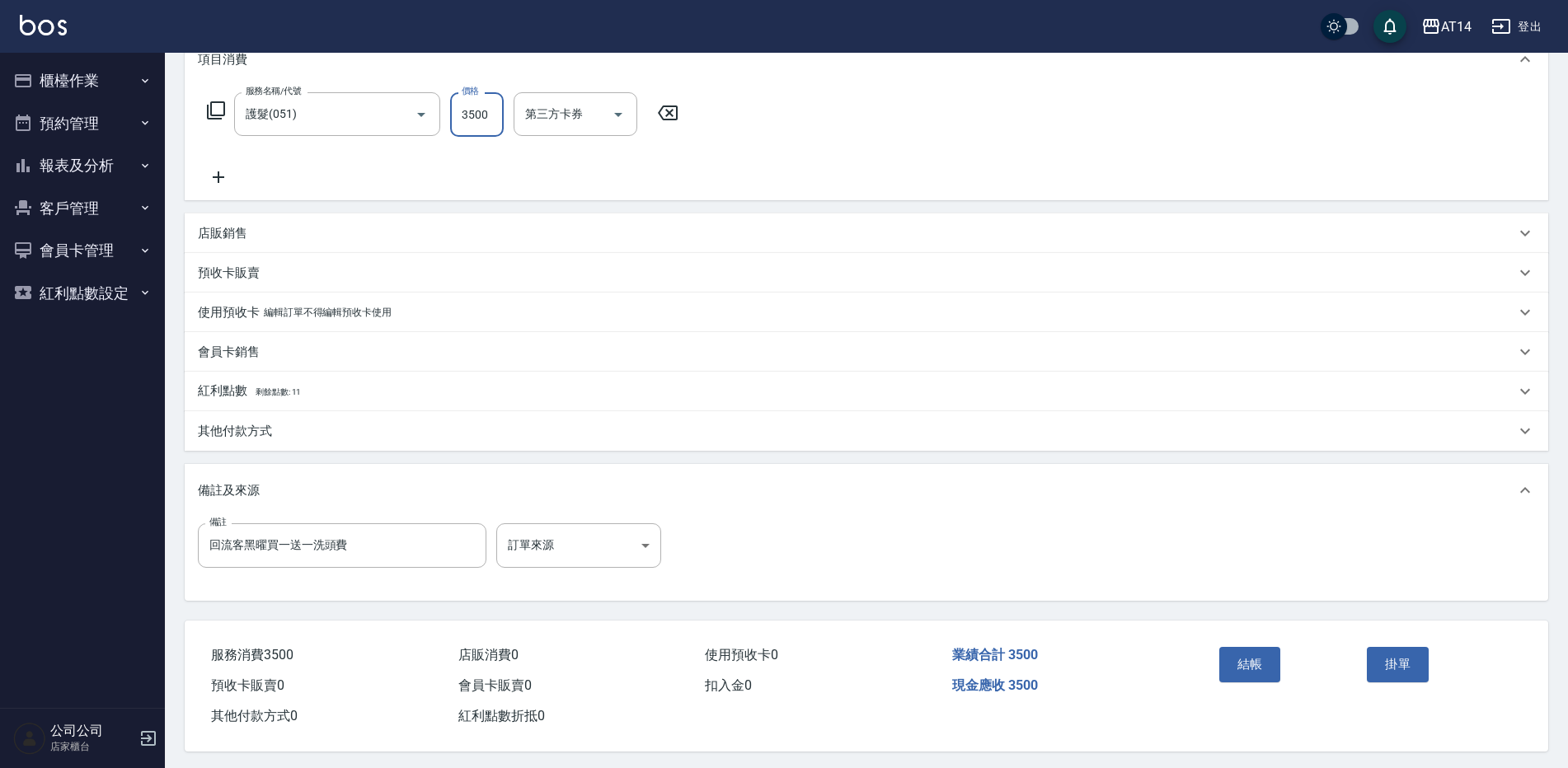
scroll to position [248, 0]
type input "3500"
click at [528, 540] on body "AT14 登出 櫃檯作業 打帳單 帳單列表 掛單列表 現金收支登錄 材料自購登錄 每日結帳 排班表 掃碼打卡 預約管理 預約管理 單日預約紀錄 單週預約紀錄 …" at bounding box center [784, 264] width 1568 height 1009
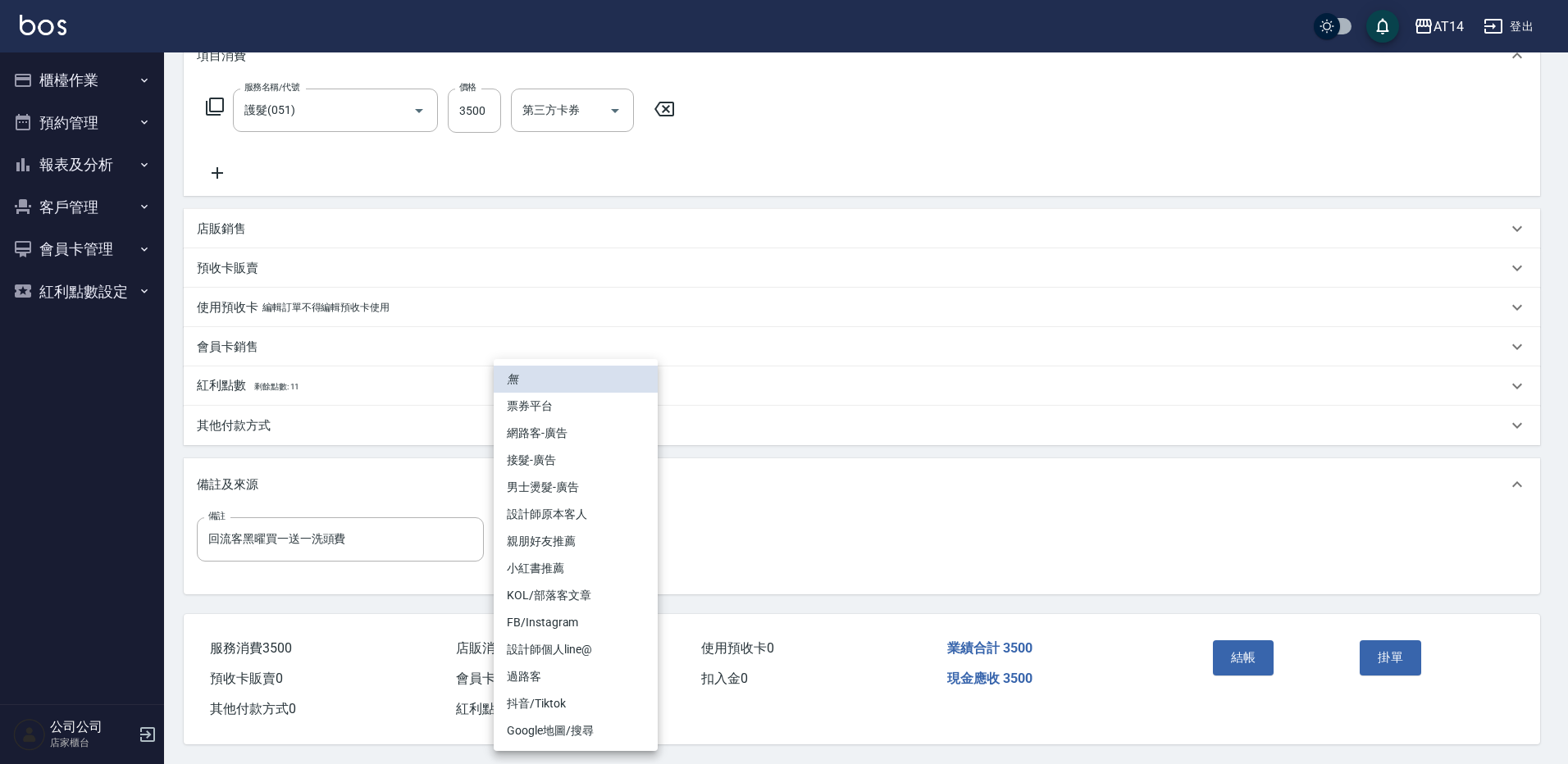
click at [579, 506] on li "設計師原本客人" at bounding box center [576, 514] width 164 height 27
type input "設計師原本客人"
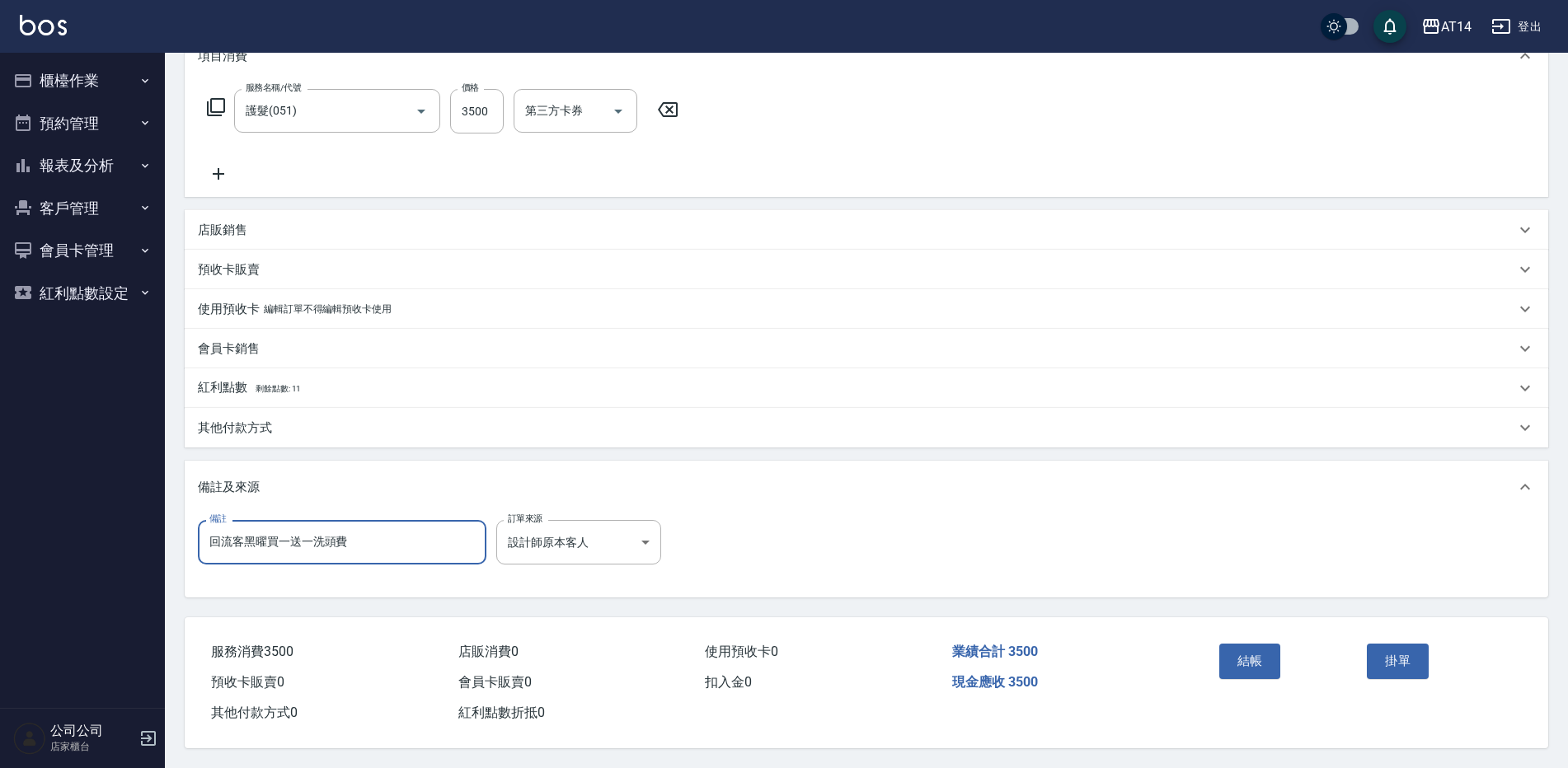
drag, startPoint x: 375, startPoint y: 538, endPoint x: 201, endPoint y: 549, distance: 174.3
click at [1259, 648] on button "結帳" at bounding box center [1250, 661] width 62 height 35
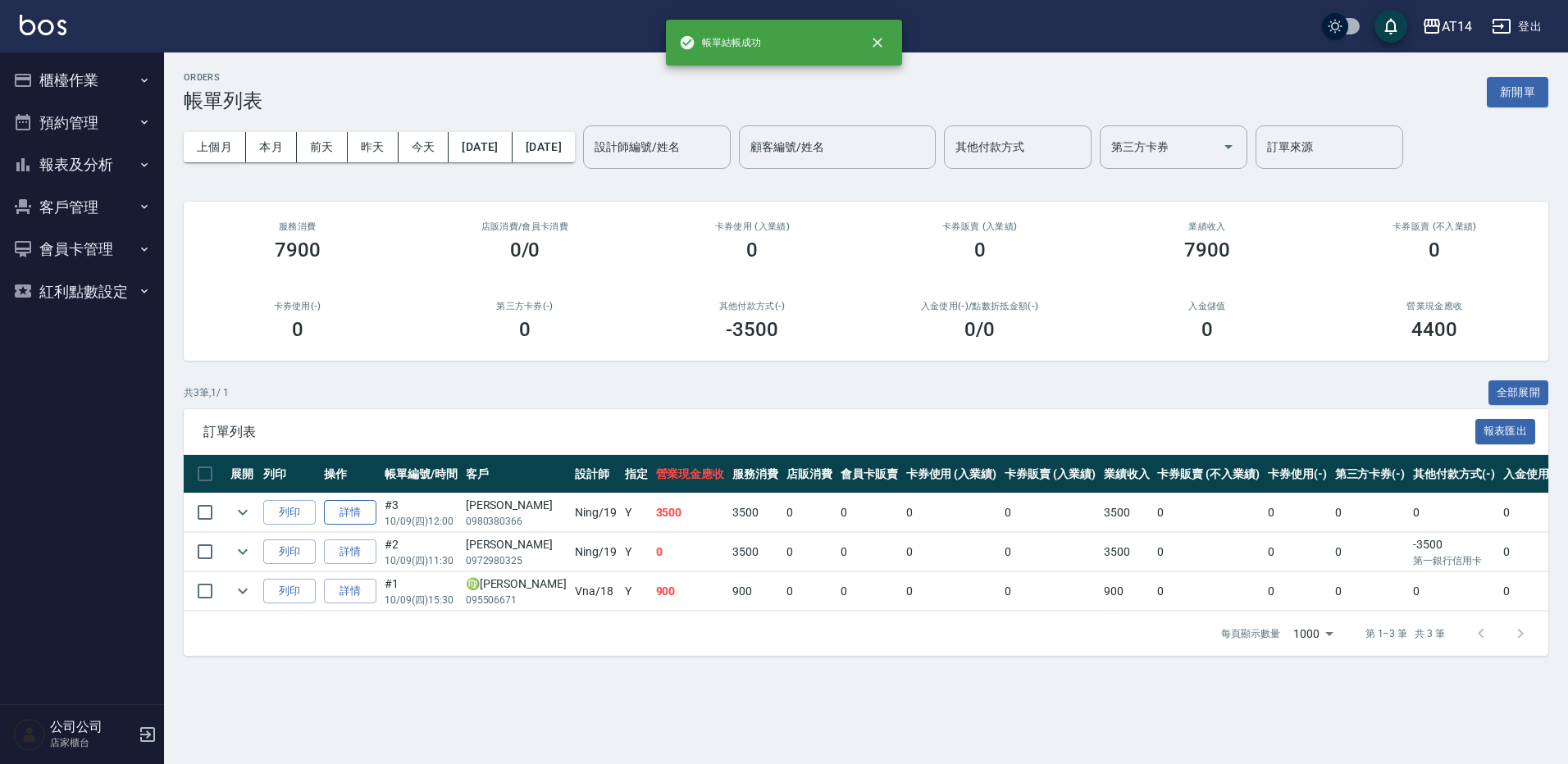
click at [368, 513] on link "詳情" at bounding box center [350, 512] width 52 height 26
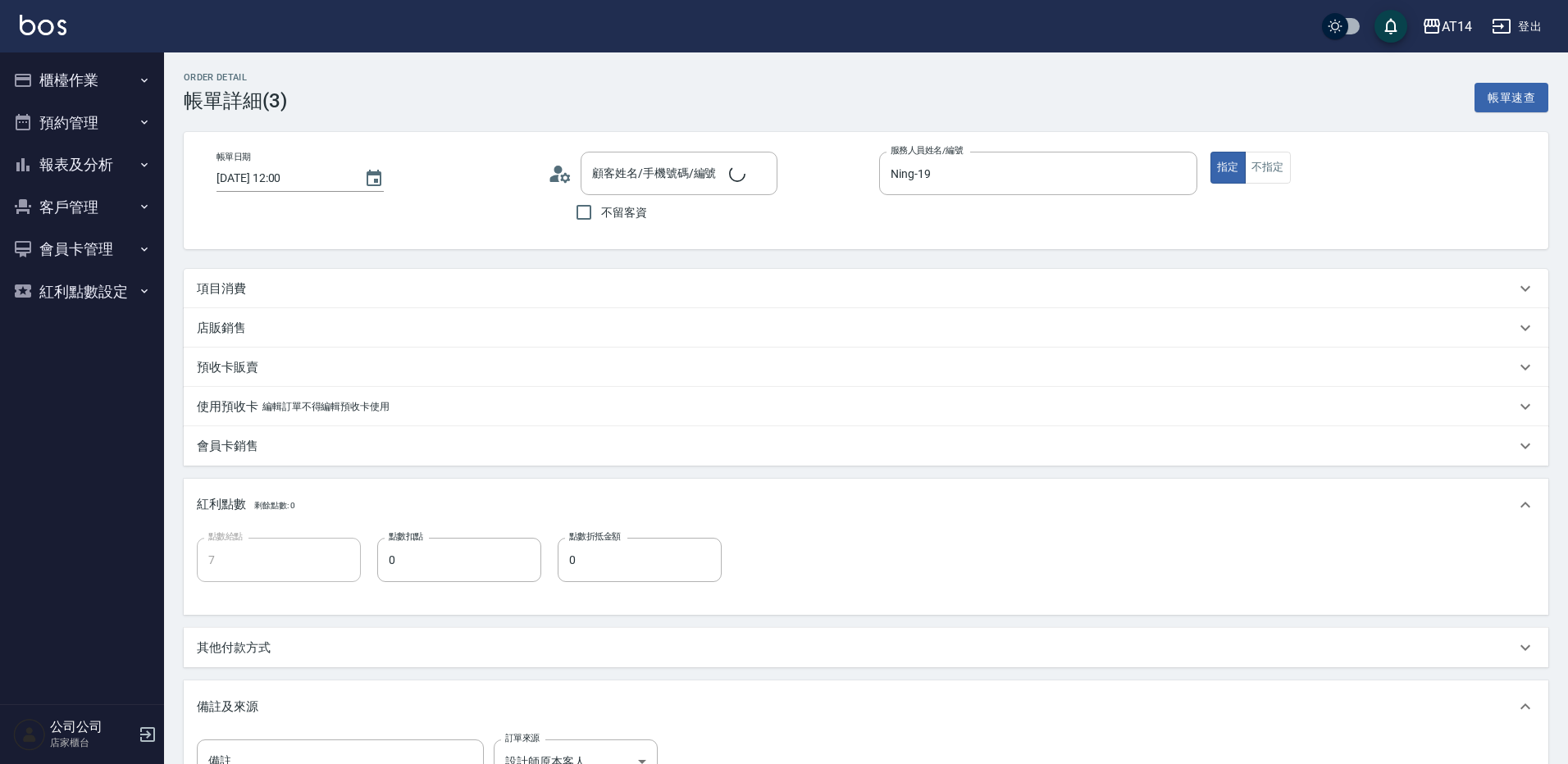
type input "2025/10/09 12:00"
type input "Ning-19"
type input "7"
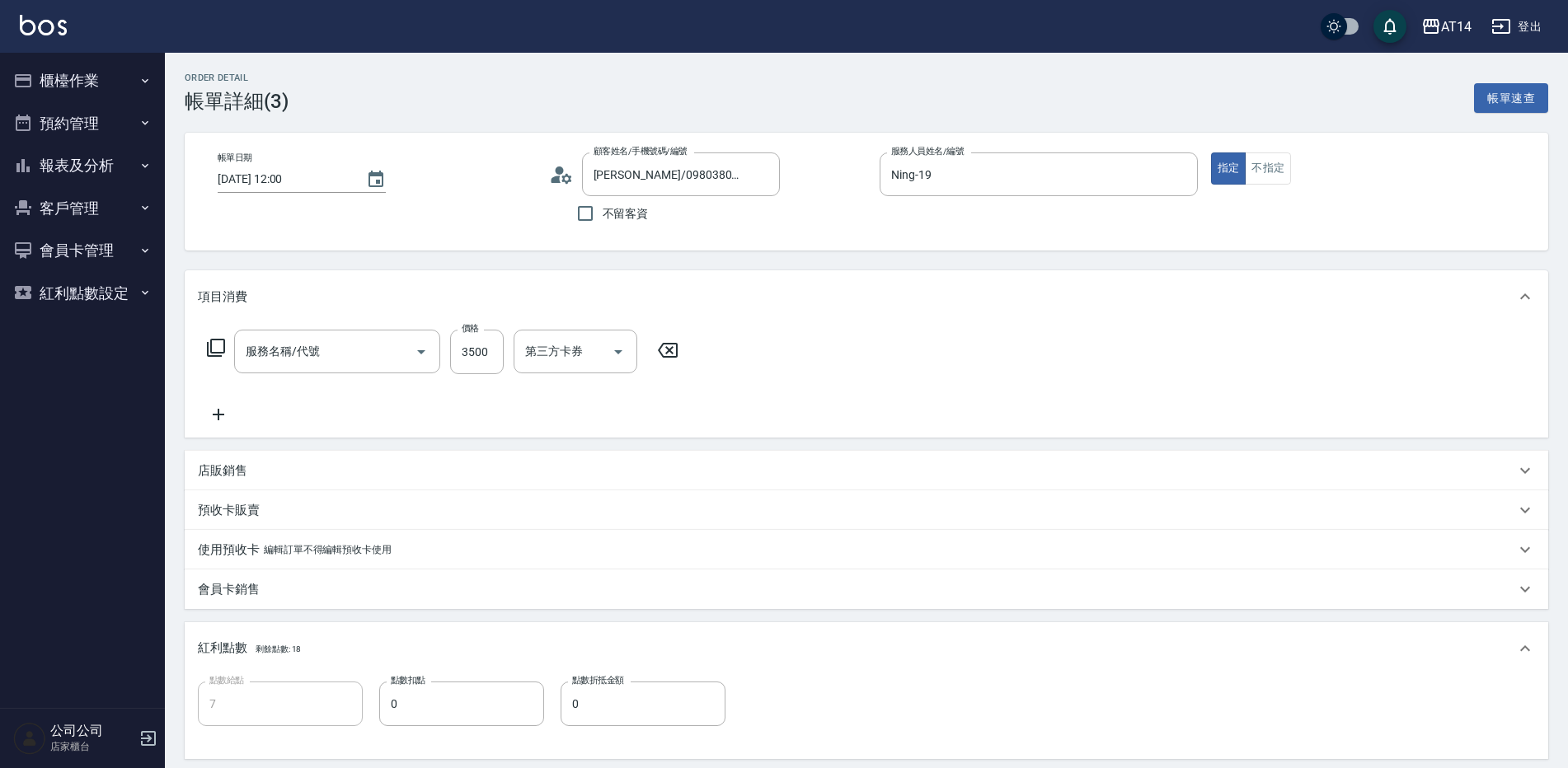
type input "楊雅婷 /0980380366/null"
type input "護髮(051)"
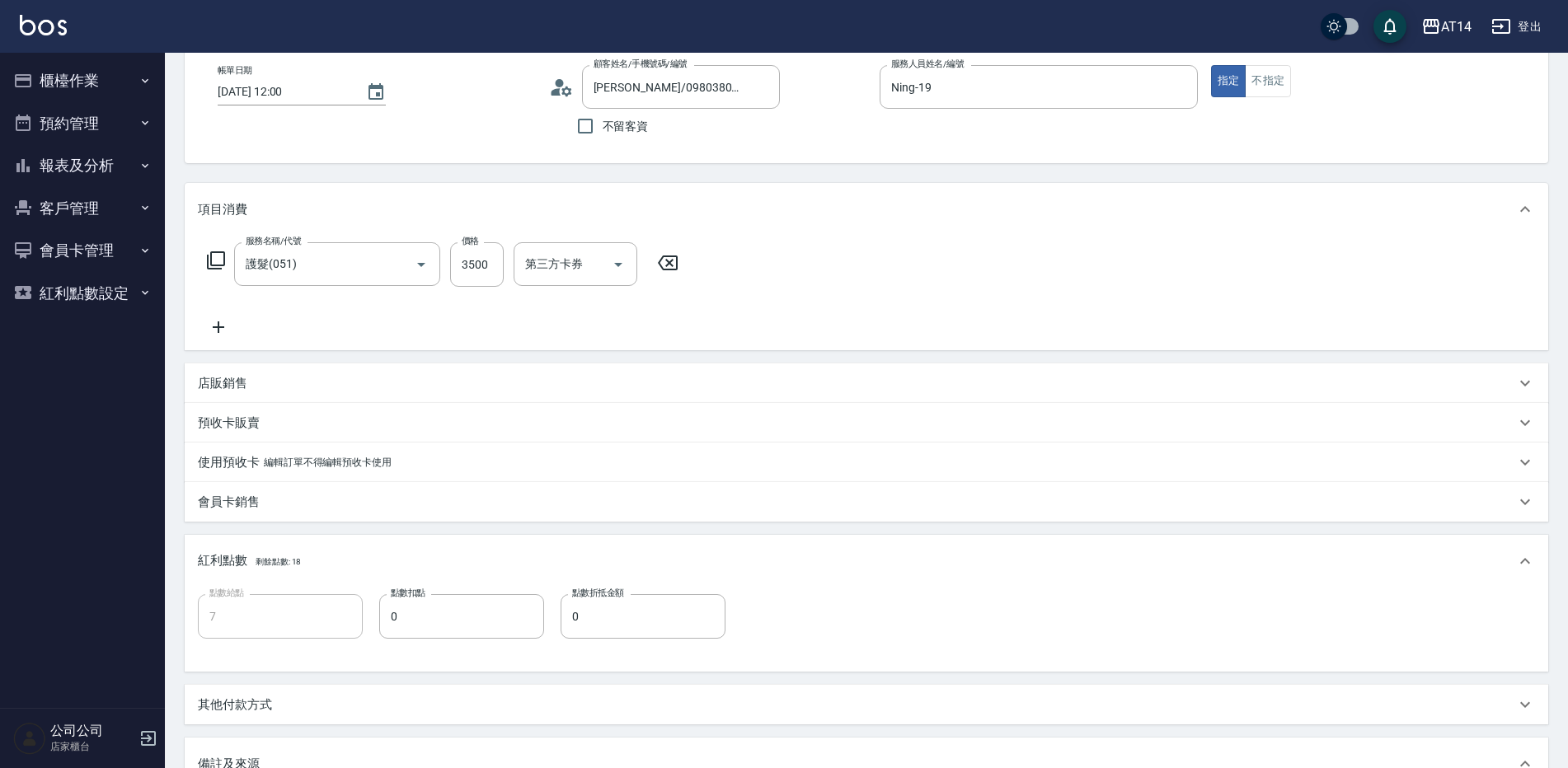
scroll to position [248, 0]
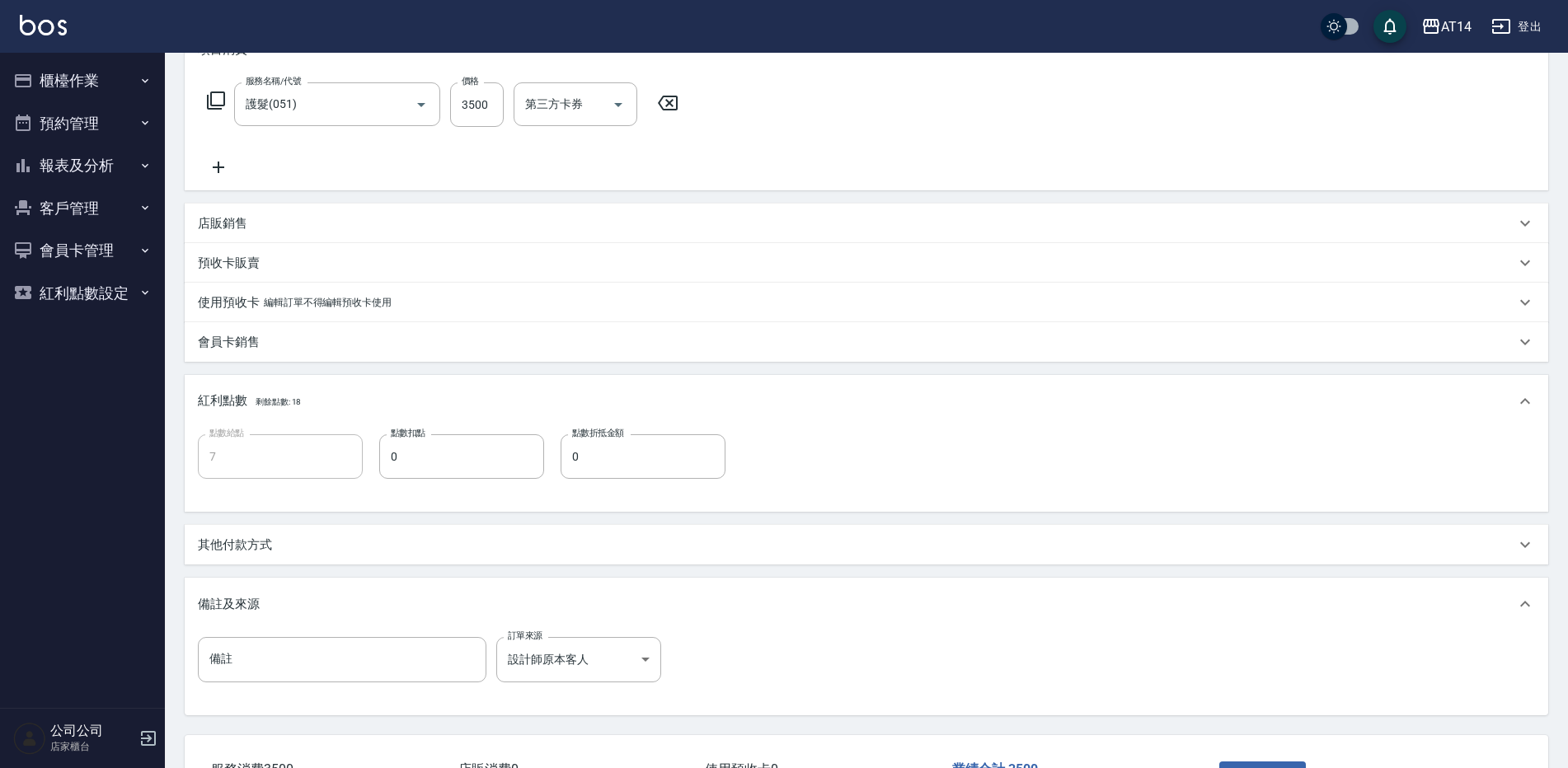
click at [296, 550] on div "其他付款方式" at bounding box center [857, 544] width 1318 height 17
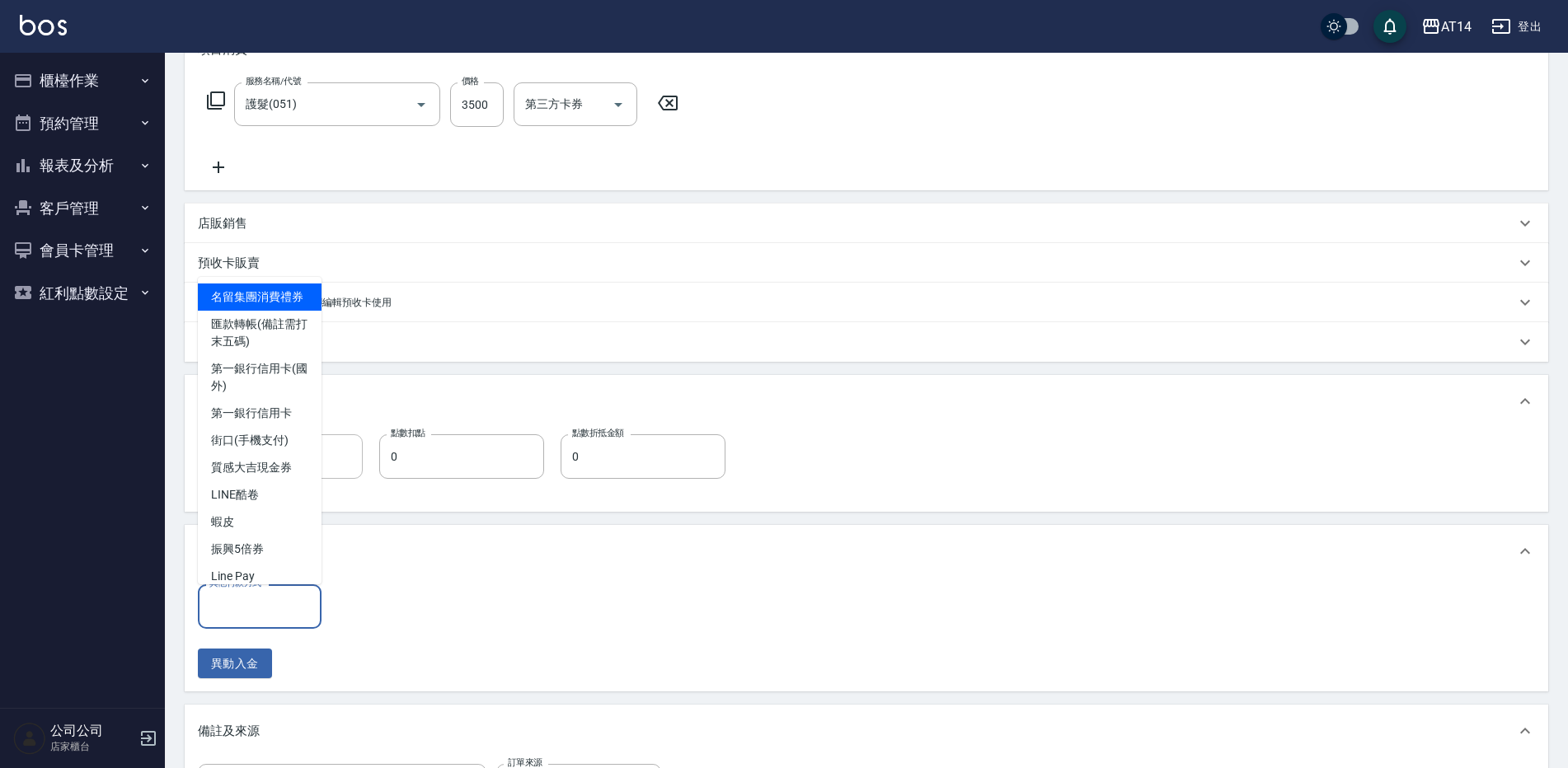
click at [288, 604] on input "其他付款方式" at bounding box center [259, 606] width 109 height 28
click at [261, 423] on span "第一銀行信用卡" at bounding box center [259, 413] width 123 height 28
type input "第一銀行信用卡"
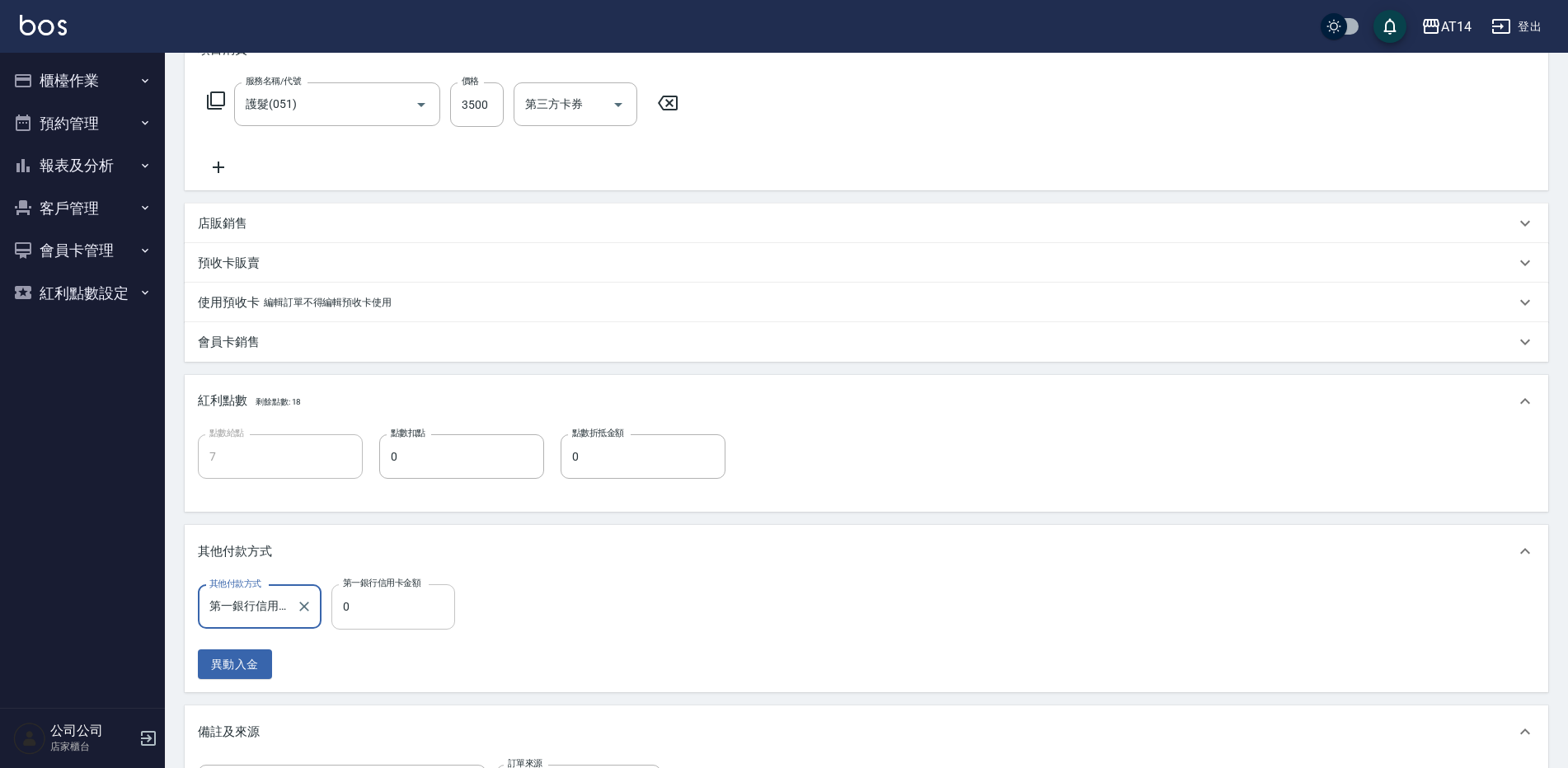
click at [411, 615] on input "0" at bounding box center [392, 606] width 123 height 44
type input "350"
type input "6"
type input "3500"
type input "0"
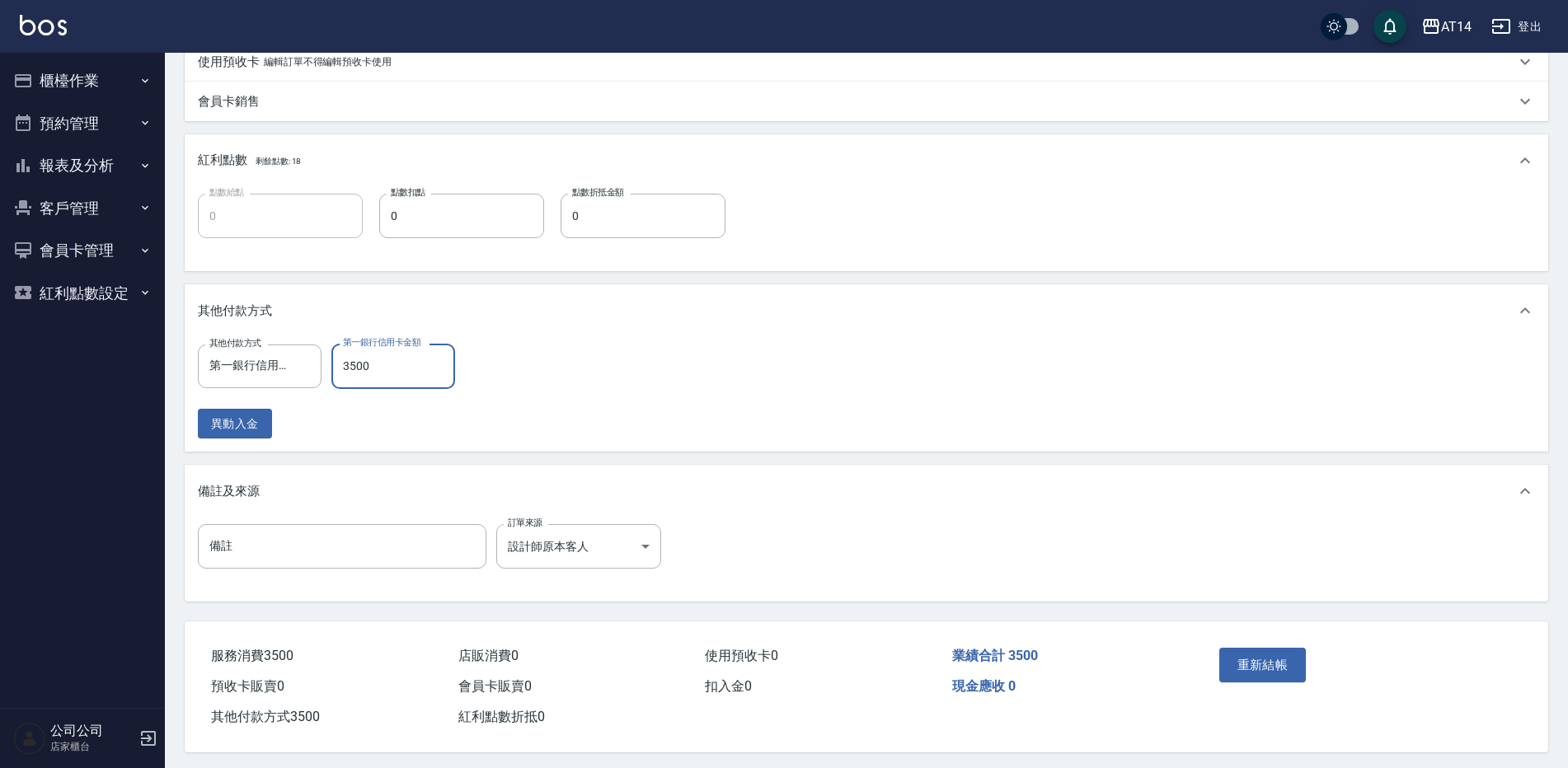
scroll to position [495, 0]
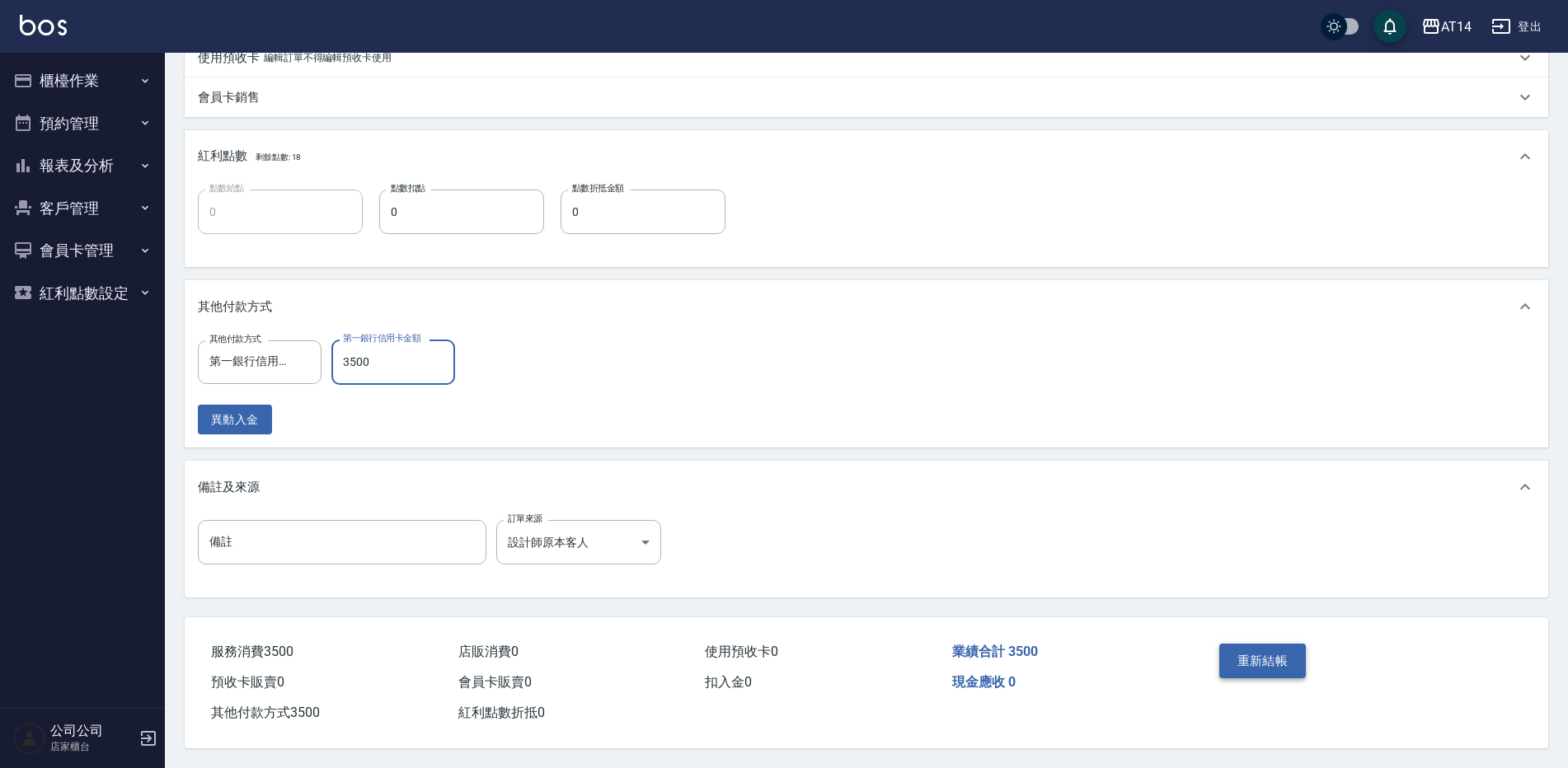
type input "3500"
click at [1238, 651] on button "重新結帳" at bounding box center [1263, 661] width 87 height 35
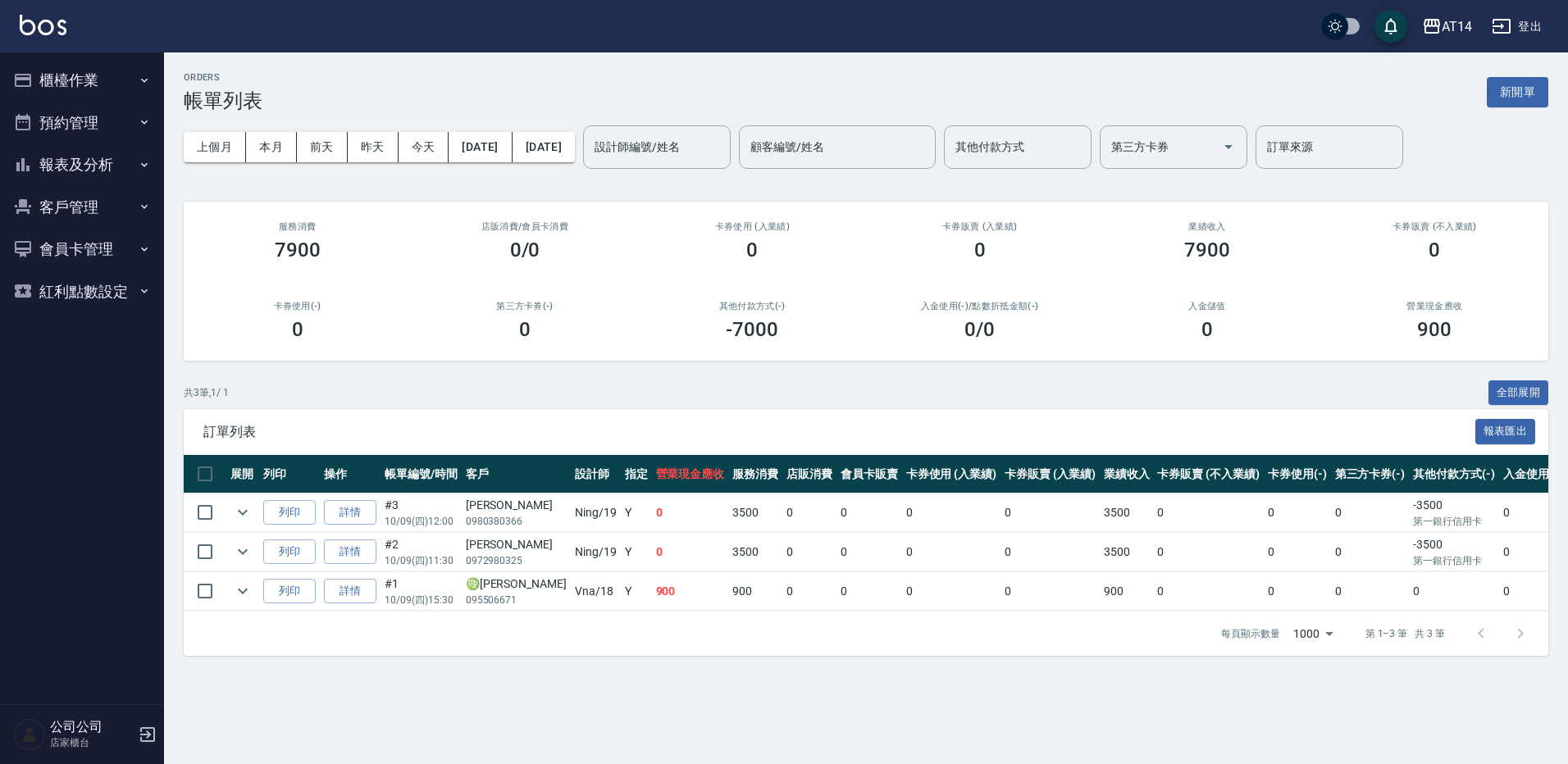
click at [110, 166] on button "報表及分析" at bounding box center [81, 164] width 151 height 42
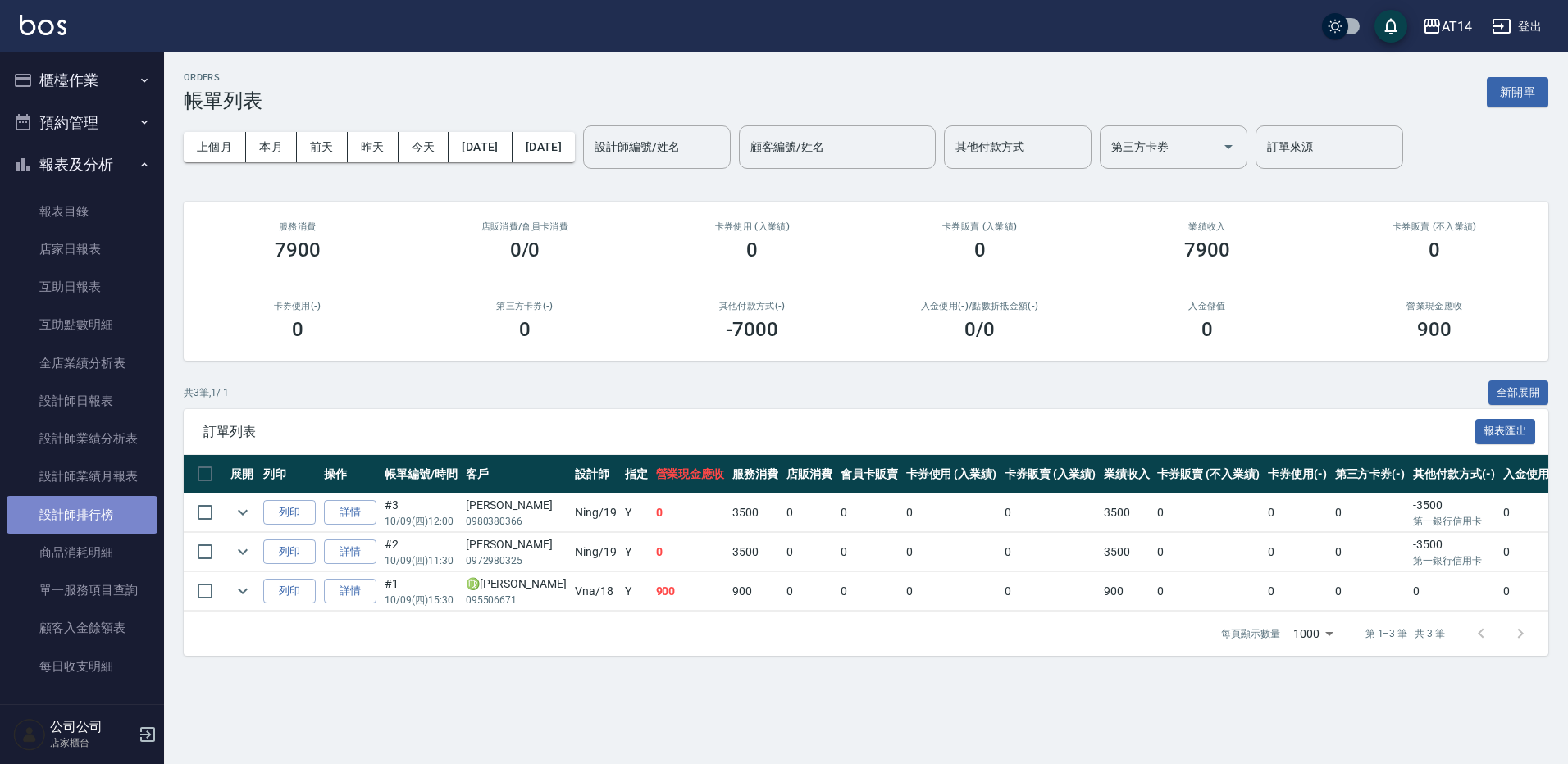
click at [102, 520] on link "設計師排行榜" at bounding box center [81, 515] width 151 height 38
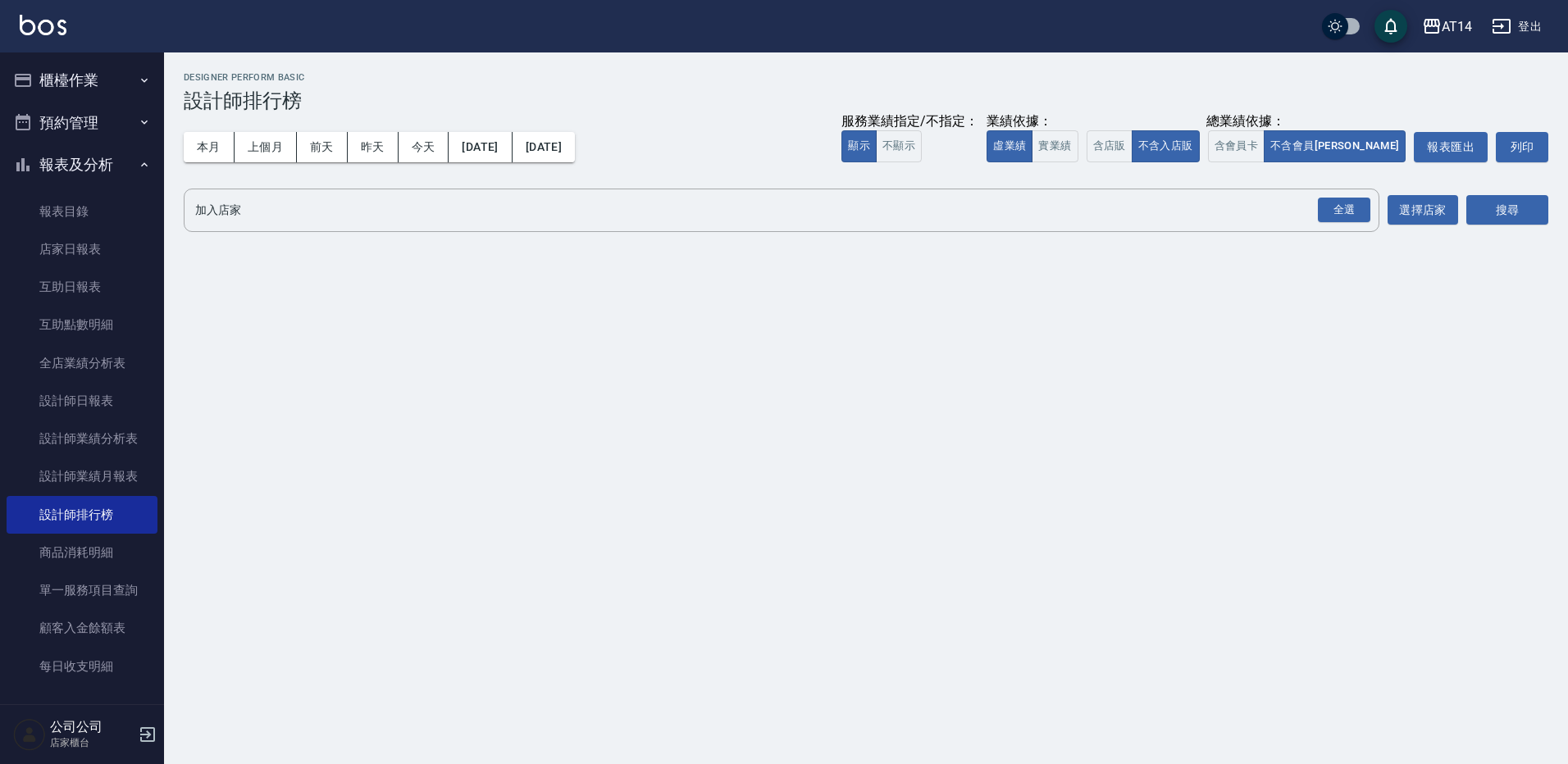
click at [413, 153] on button "今天" at bounding box center [424, 147] width 51 height 30
click at [1338, 203] on div "全選" at bounding box center [1344, 210] width 52 height 26
click at [1523, 208] on button "搜尋" at bounding box center [1507, 211] width 82 height 30
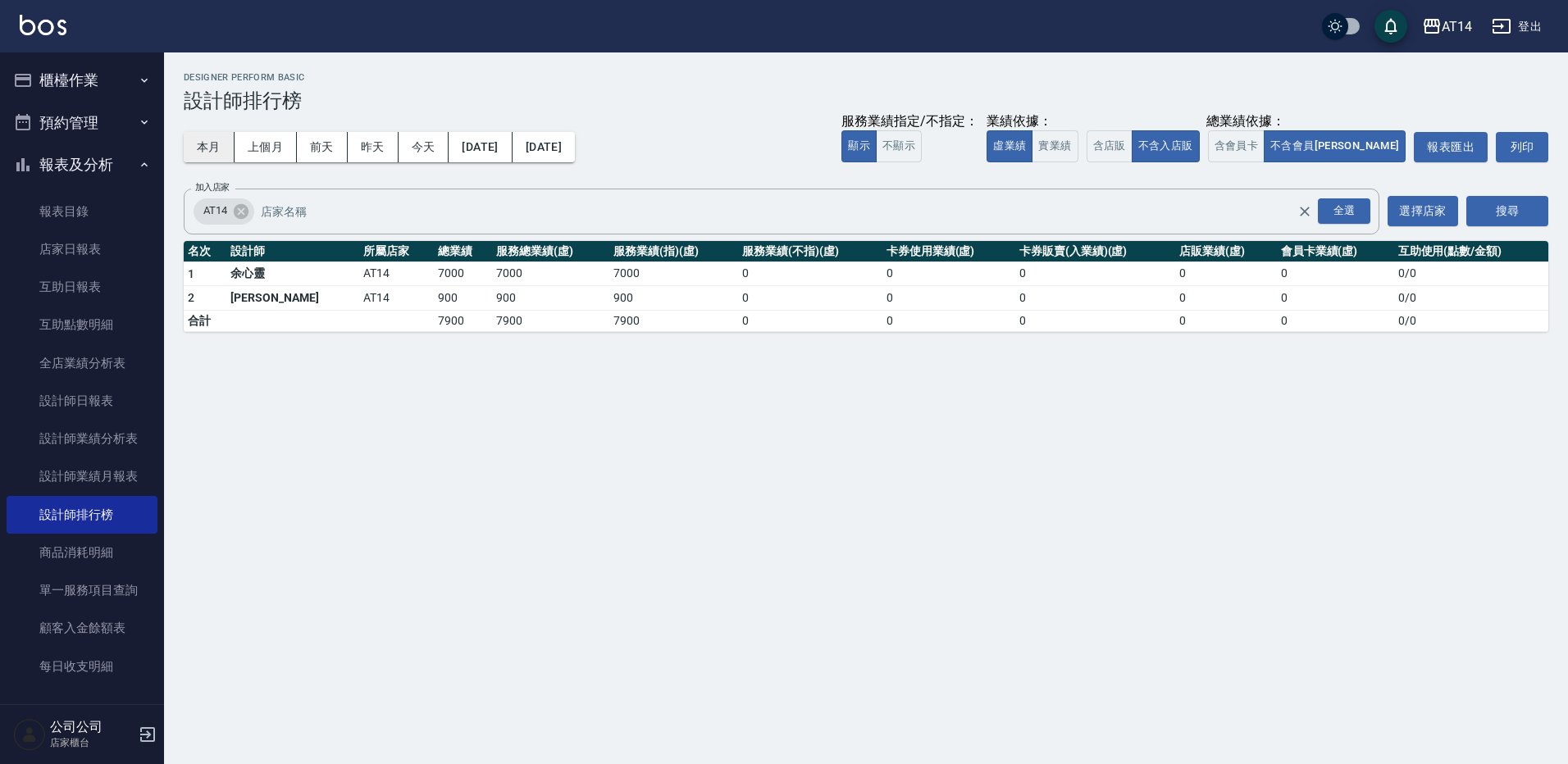
click at [189, 153] on button "本月" at bounding box center [209, 147] width 51 height 30
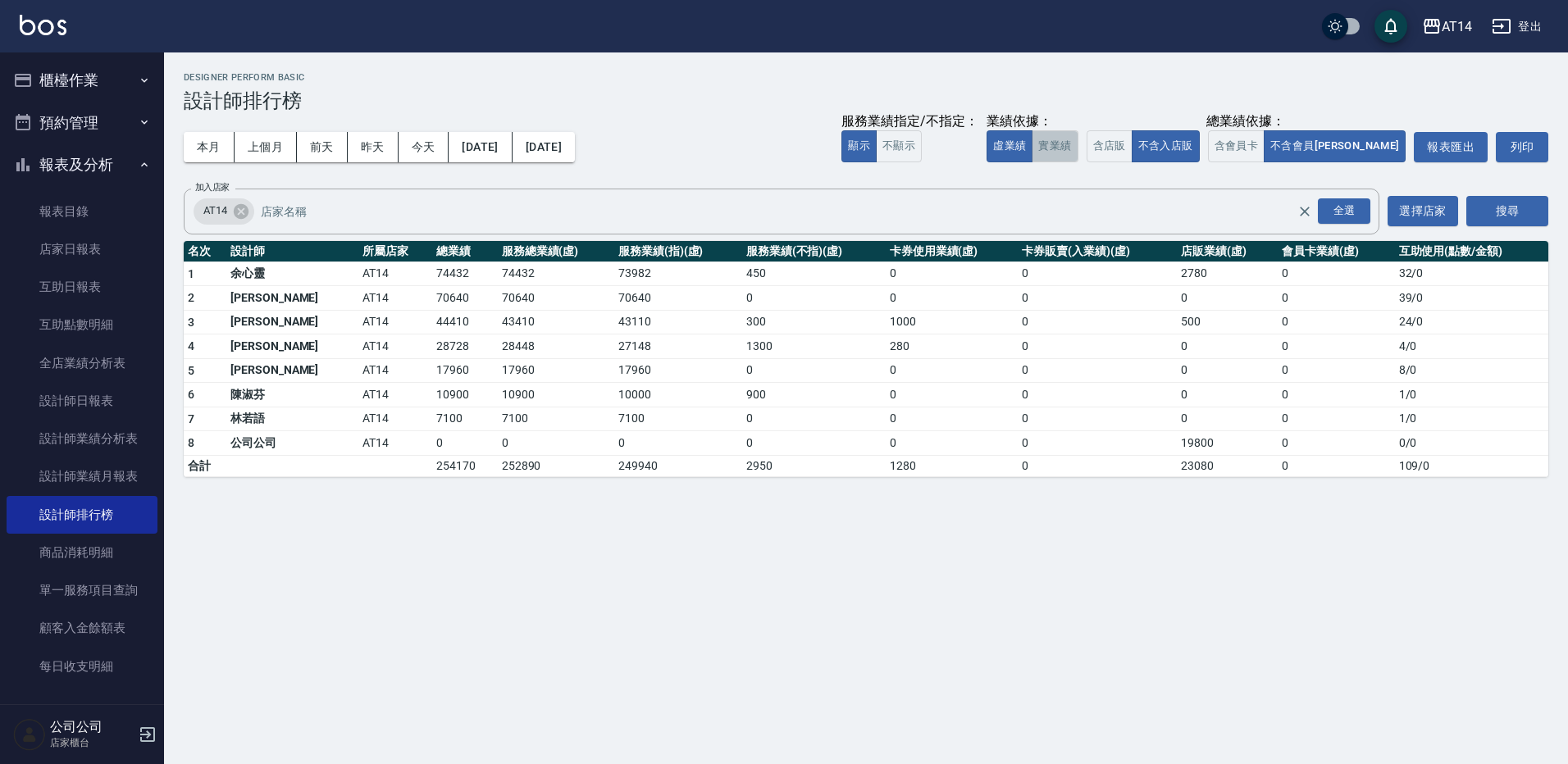
click at [1078, 143] on button "實業績" at bounding box center [1055, 147] width 46 height 32
click at [1132, 145] on button "含店販" at bounding box center [1110, 147] width 46 height 32
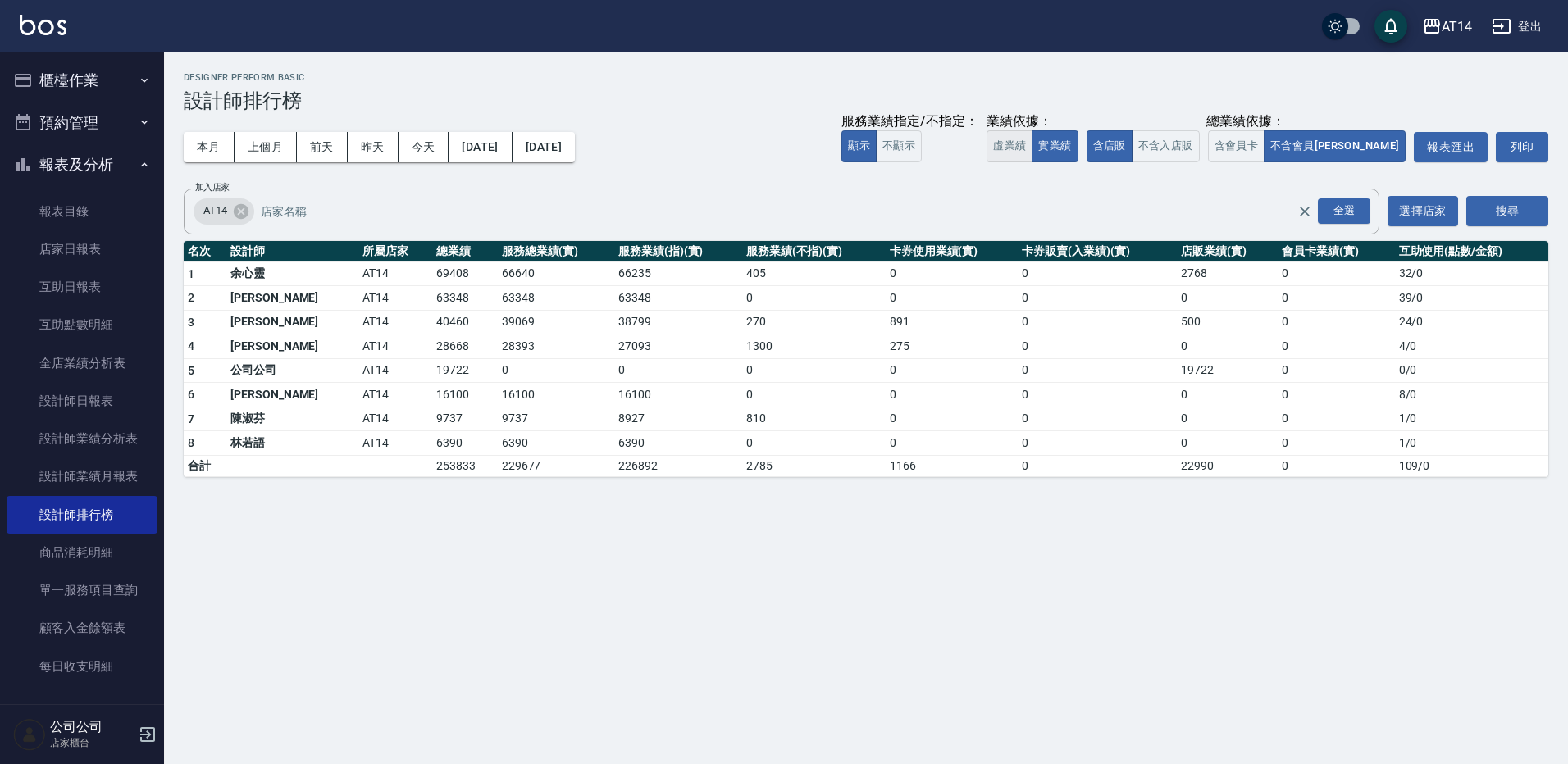
click at [1033, 151] on button "虛業績" at bounding box center [1010, 147] width 46 height 32
click at [1078, 148] on button "實業績" at bounding box center [1055, 147] width 46 height 32
click at [1200, 144] on button "不含入店販" at bounding box center [1165, 147] width 68 height 32
click at [1033, 143] on button "虛業績" at bounding box center [1010, 147] width 46 height 32
